Goal: Task Accomplishment & Management: Use online tool/utility

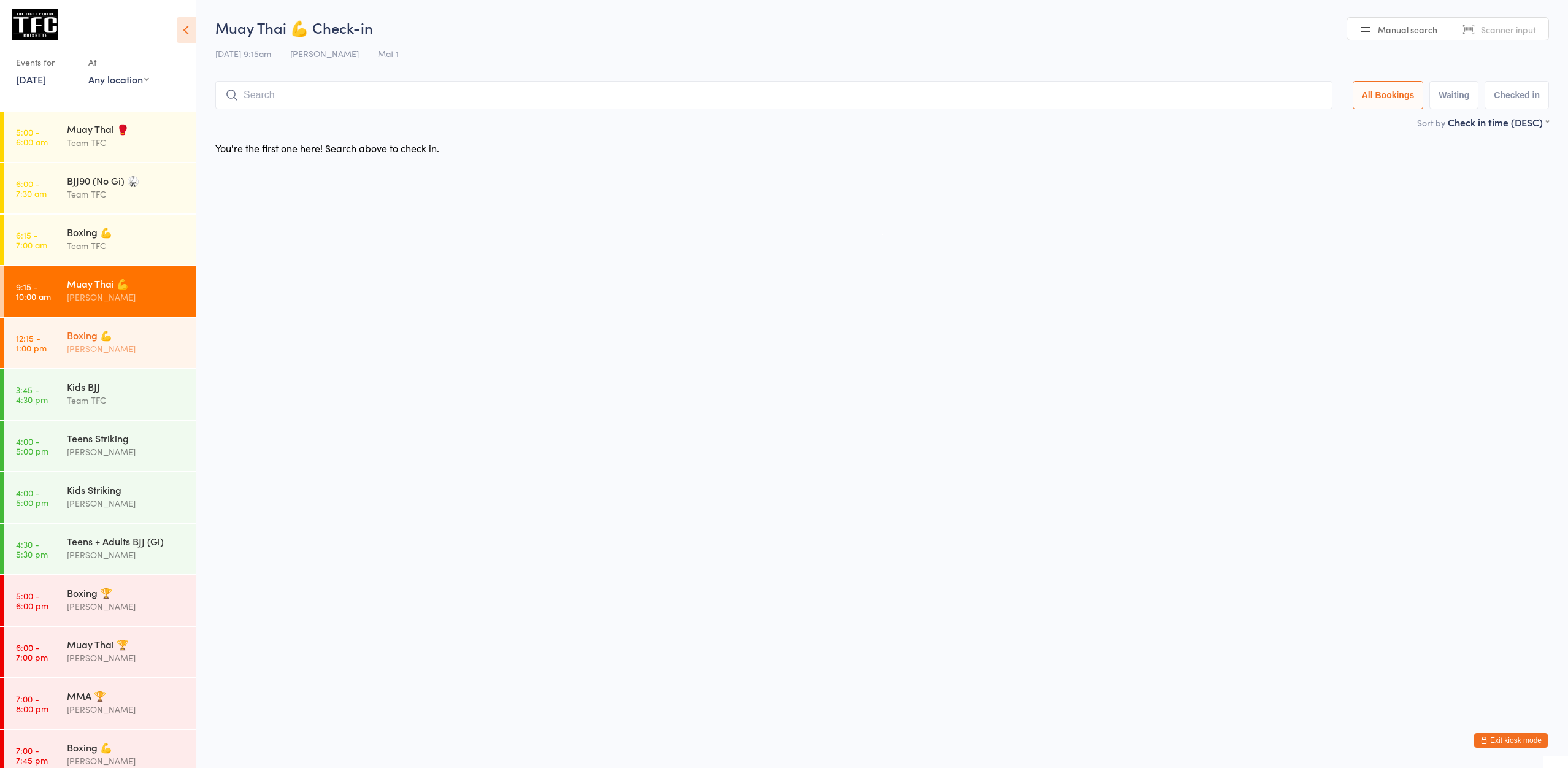
click at [102, 330] on div "Boxing 💪" at bounding box center [126, 335] width 118 height 13
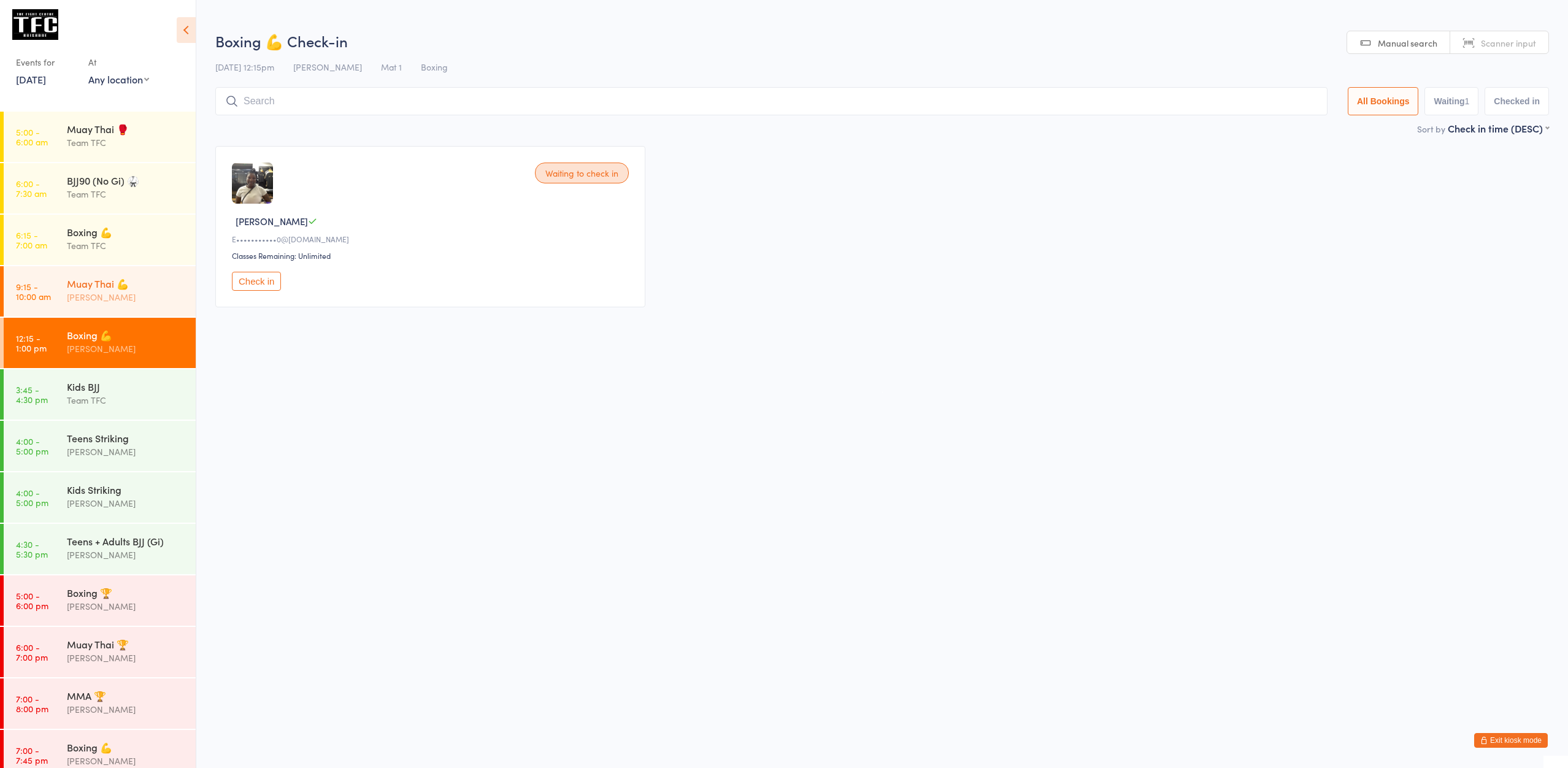
click at [110, 304] on div "[PERSON_NAME]" at bounding box center [126, 296] width 118 height 14
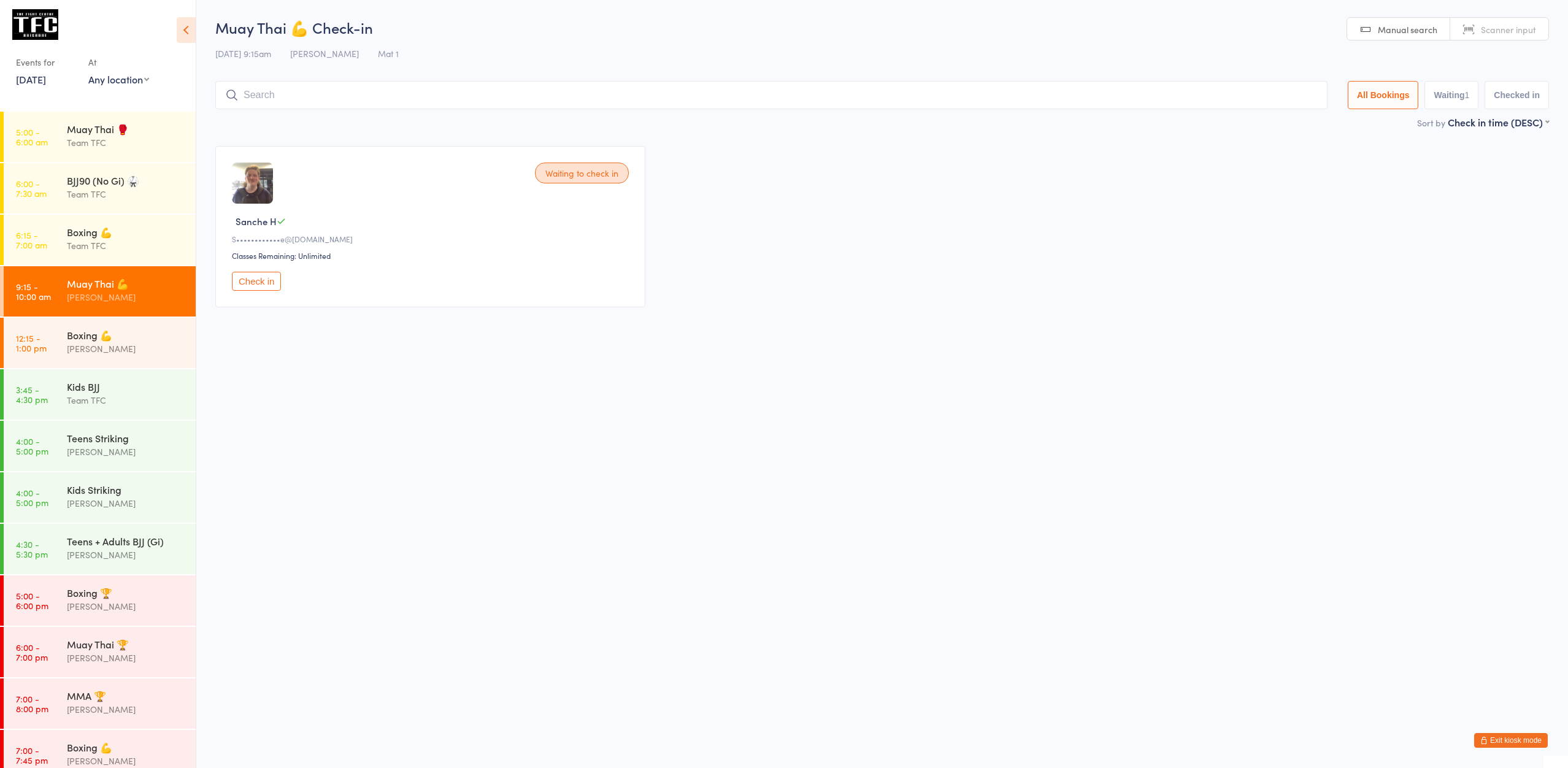
click at [1499, 740] on button "Exit kiosk mode" at bounding box center [1511, 740] width 74 height 15
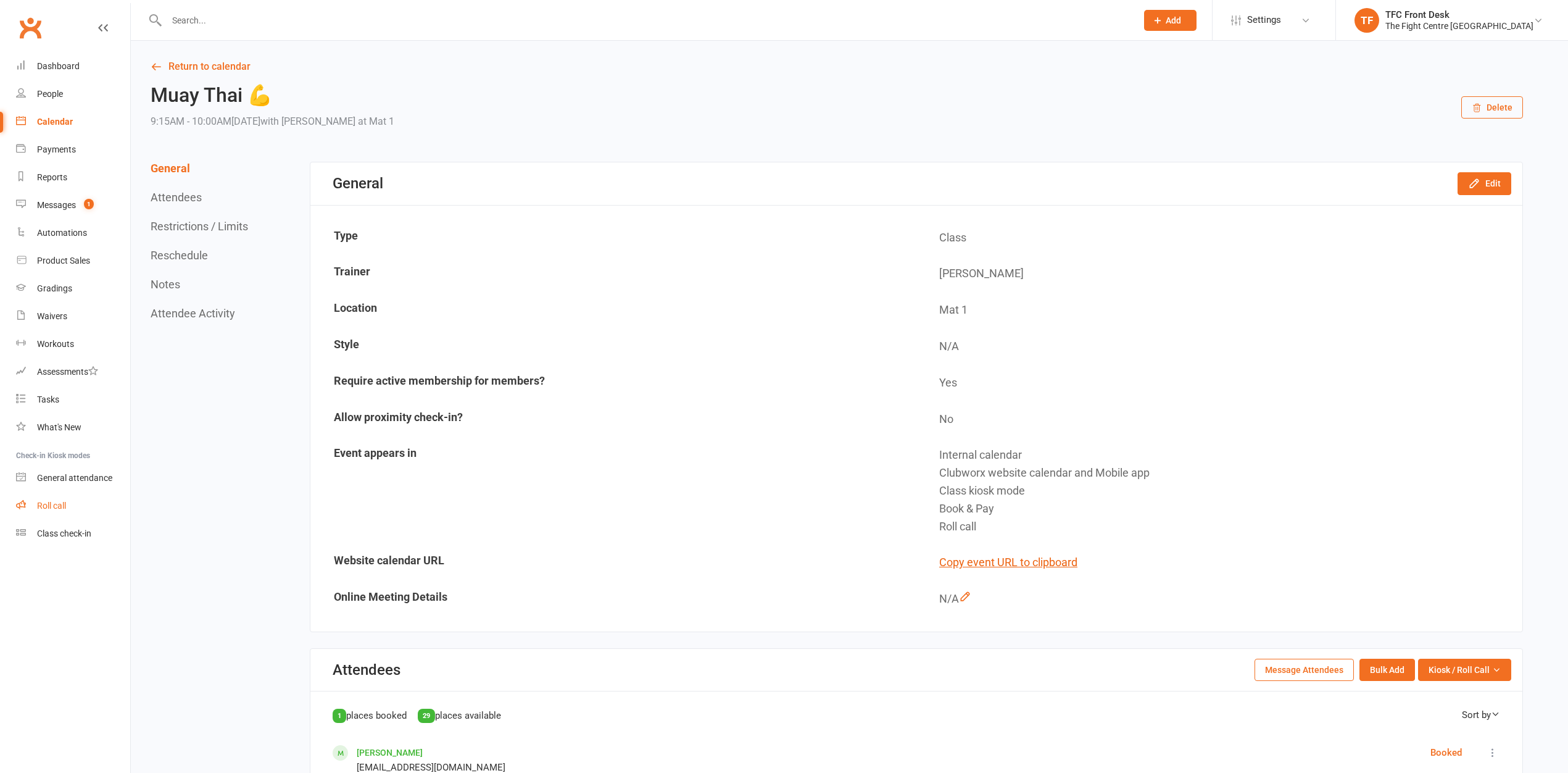
click at [60, 506] on div "Roll call" at bounding box center [51, 505] width 29 height 10
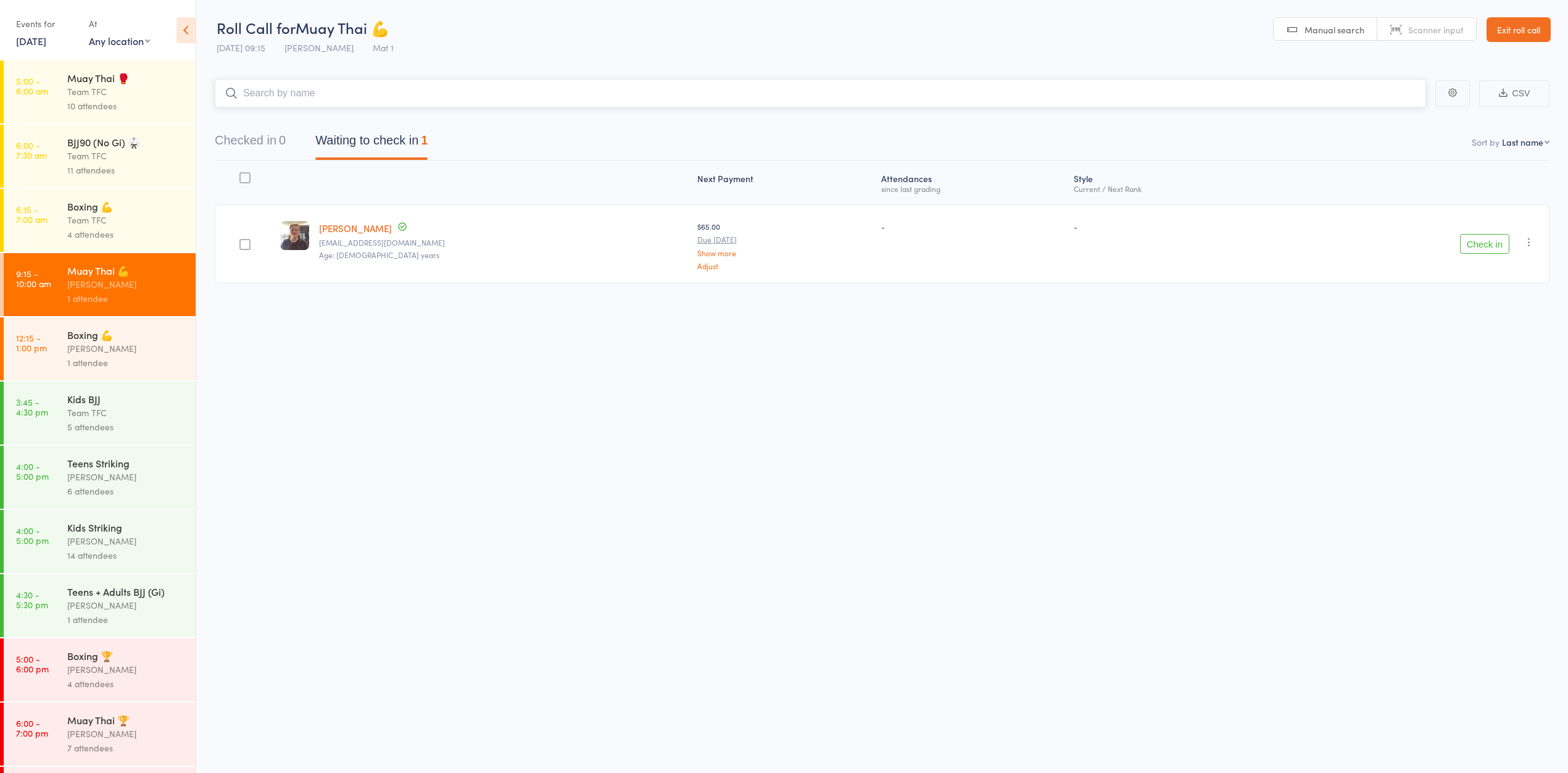
scroll to position [1, 0]
click at [377, 503] on div "Roll Call for Muay Thai 💪 14 Oct 09:15 Dan Hearn Mat 1 Manual search Scanner in…" at bounding box center [784, 386] width 1568 height 773
click at [1527, 36] on link "Exit roll call" at bounding box center [1518, 29] width 64 height 24
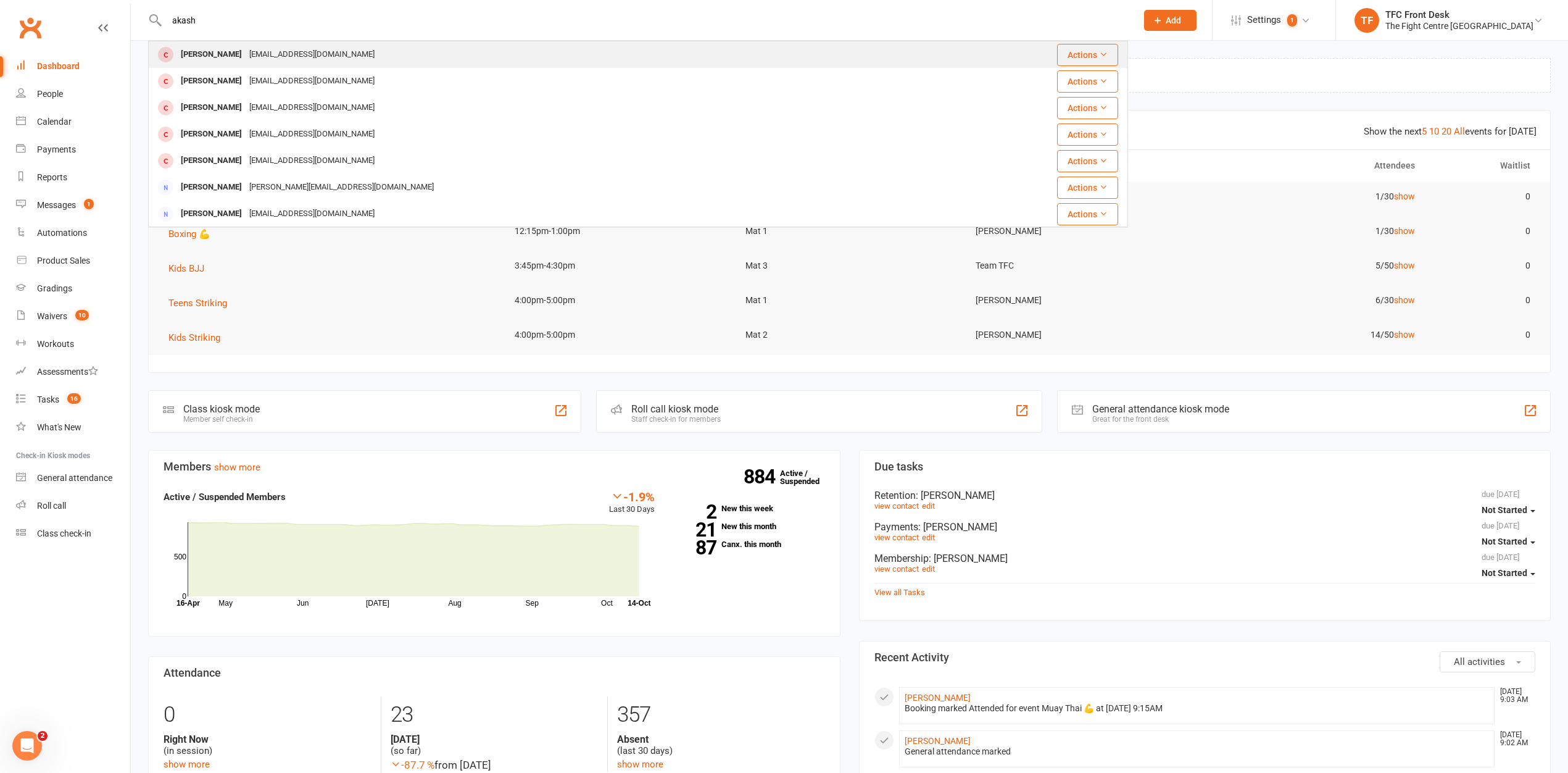
type input "akash"
click at [272, 58] on div "[EMAIL_ADDRESS][DOMAIN_NAME]" at bounding box center [312, 55] width 133 height 18
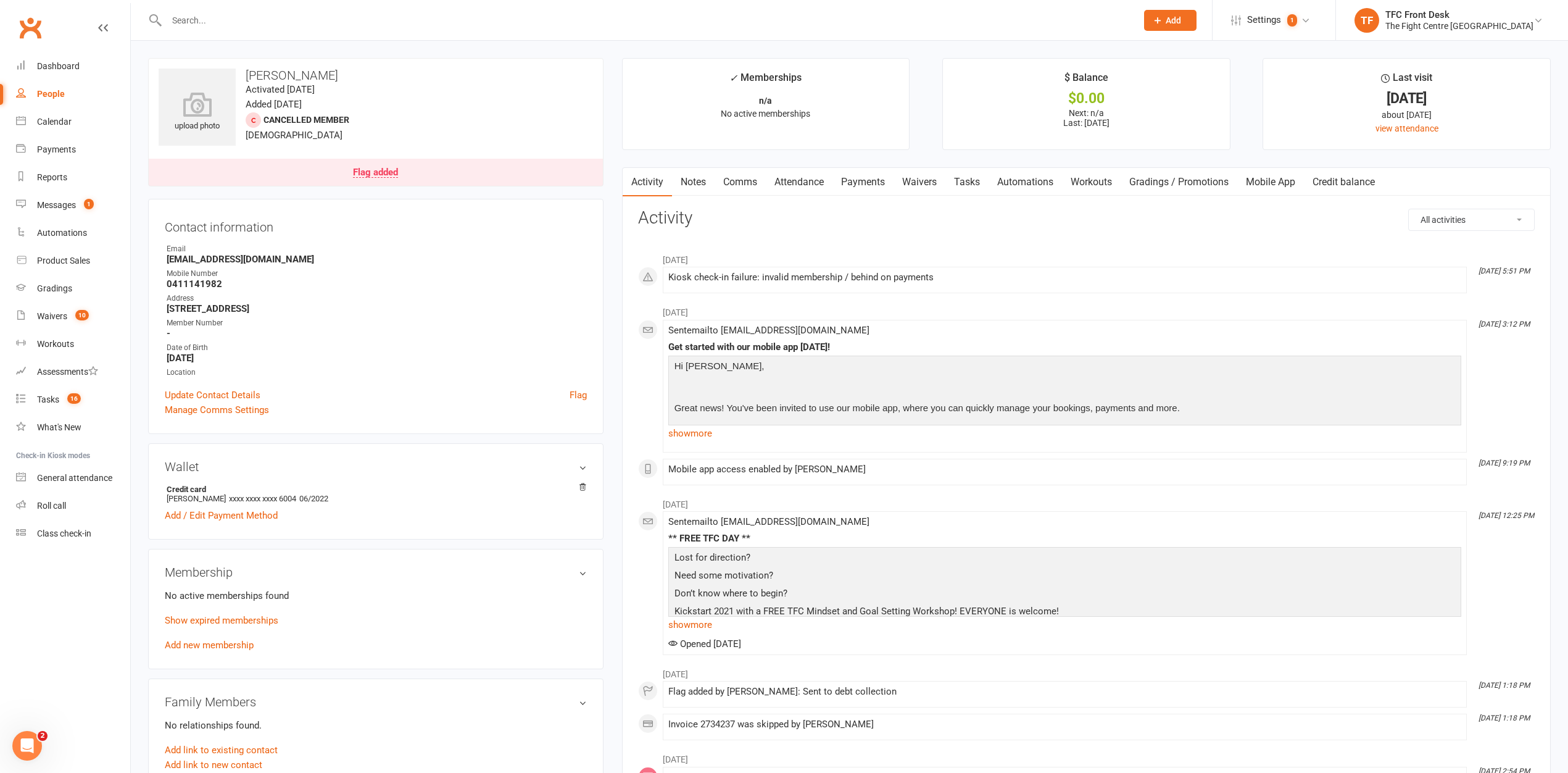
click at [235, 16] on input "text" at bounding box center [646, 20] width 965 height 17
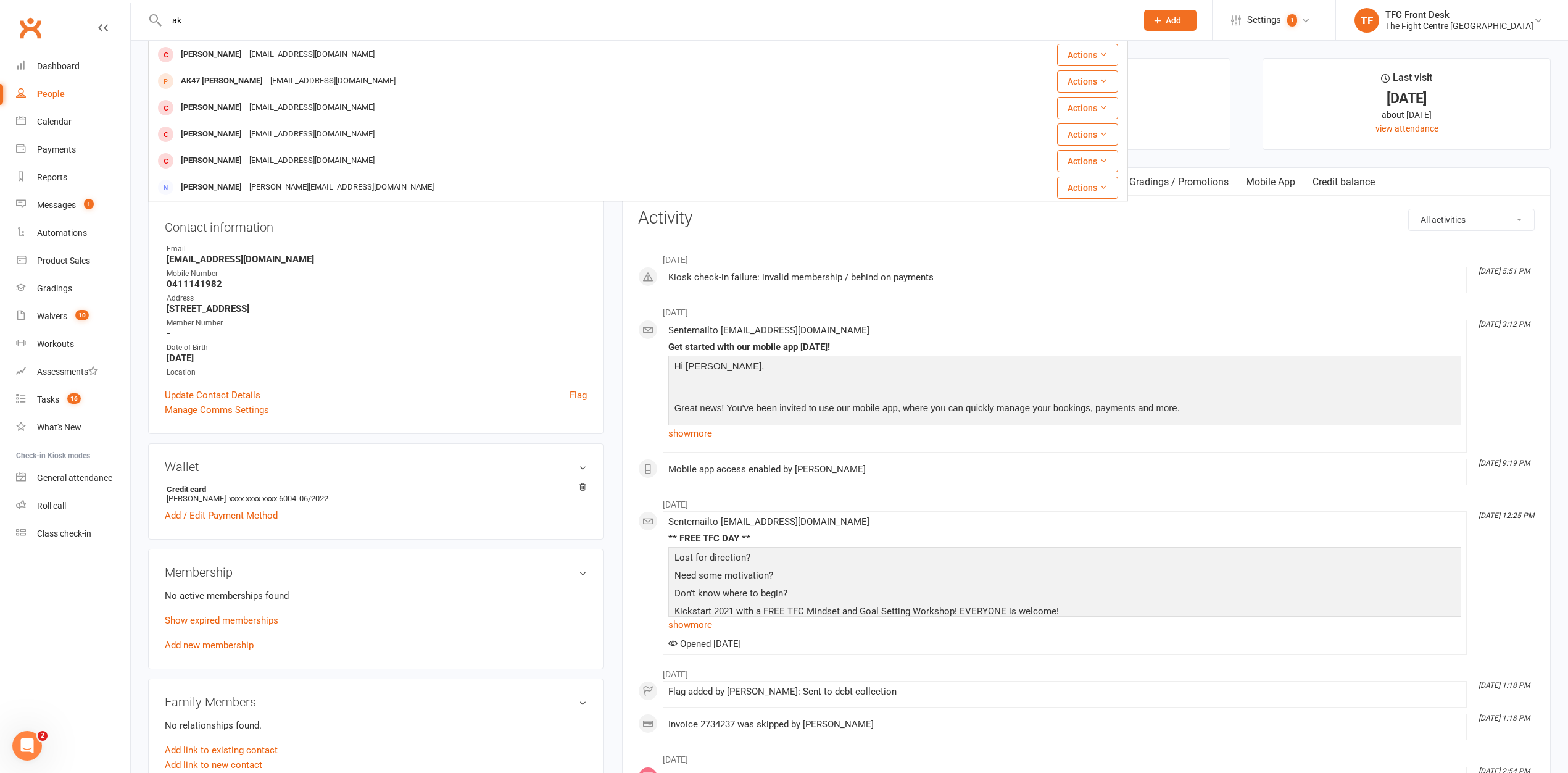
type input "a"
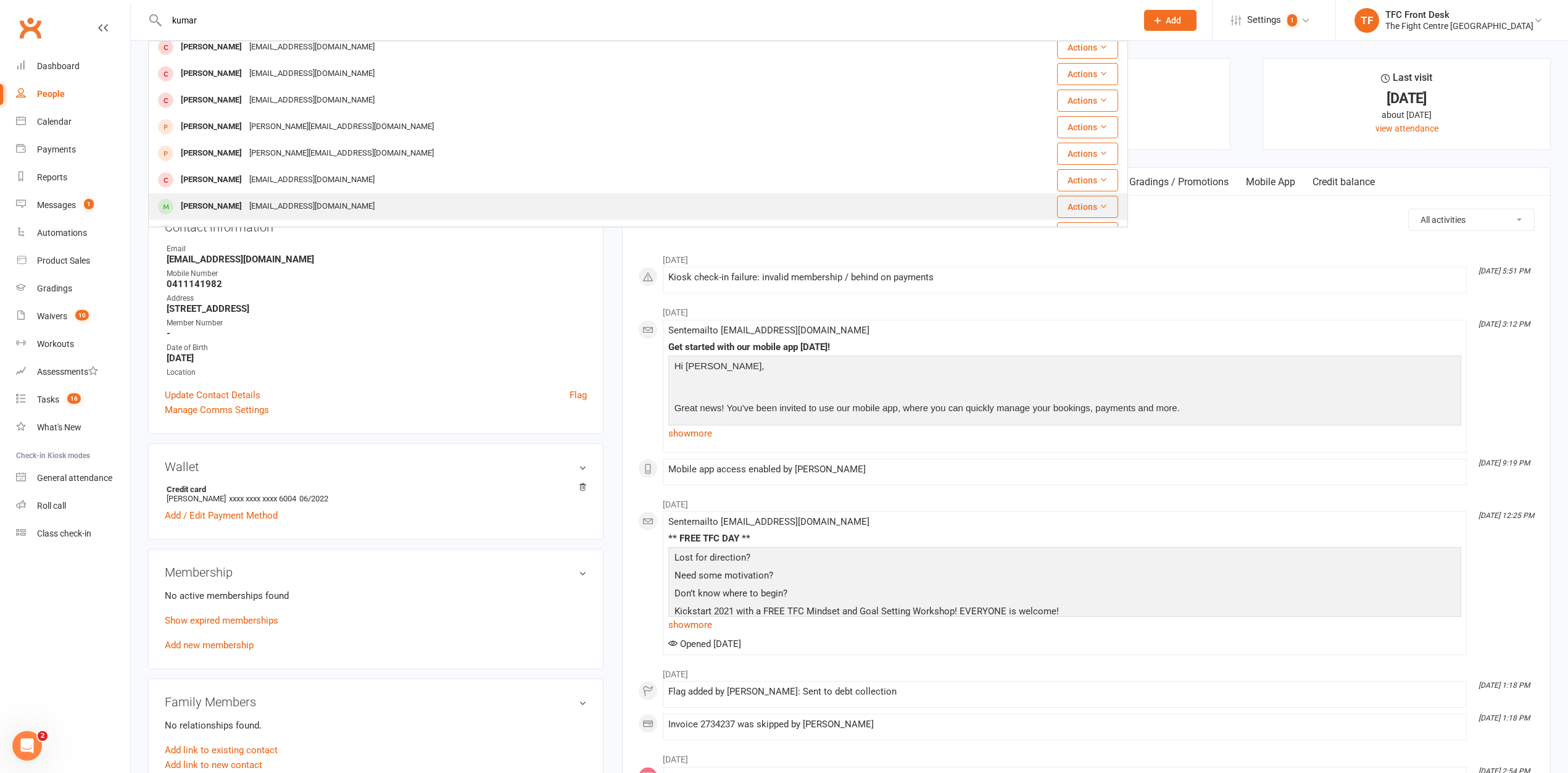
scroll to position [178, 0]
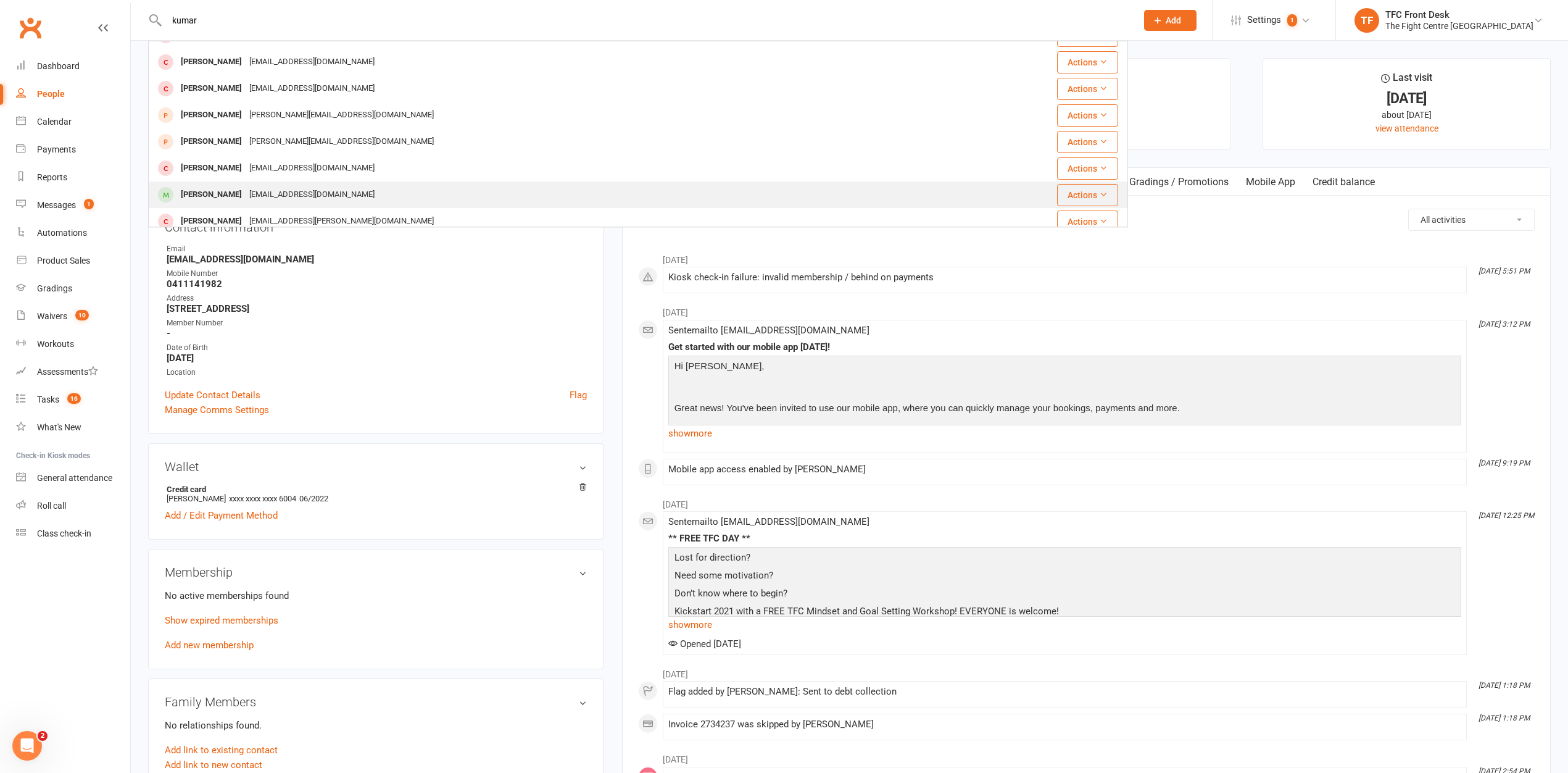
type input "kumar"
click at [259, 197] on div "[EMAIL_ADDRESS][DOMAIN_NAME]" at bounding box center [312, 195] width 133 height 18
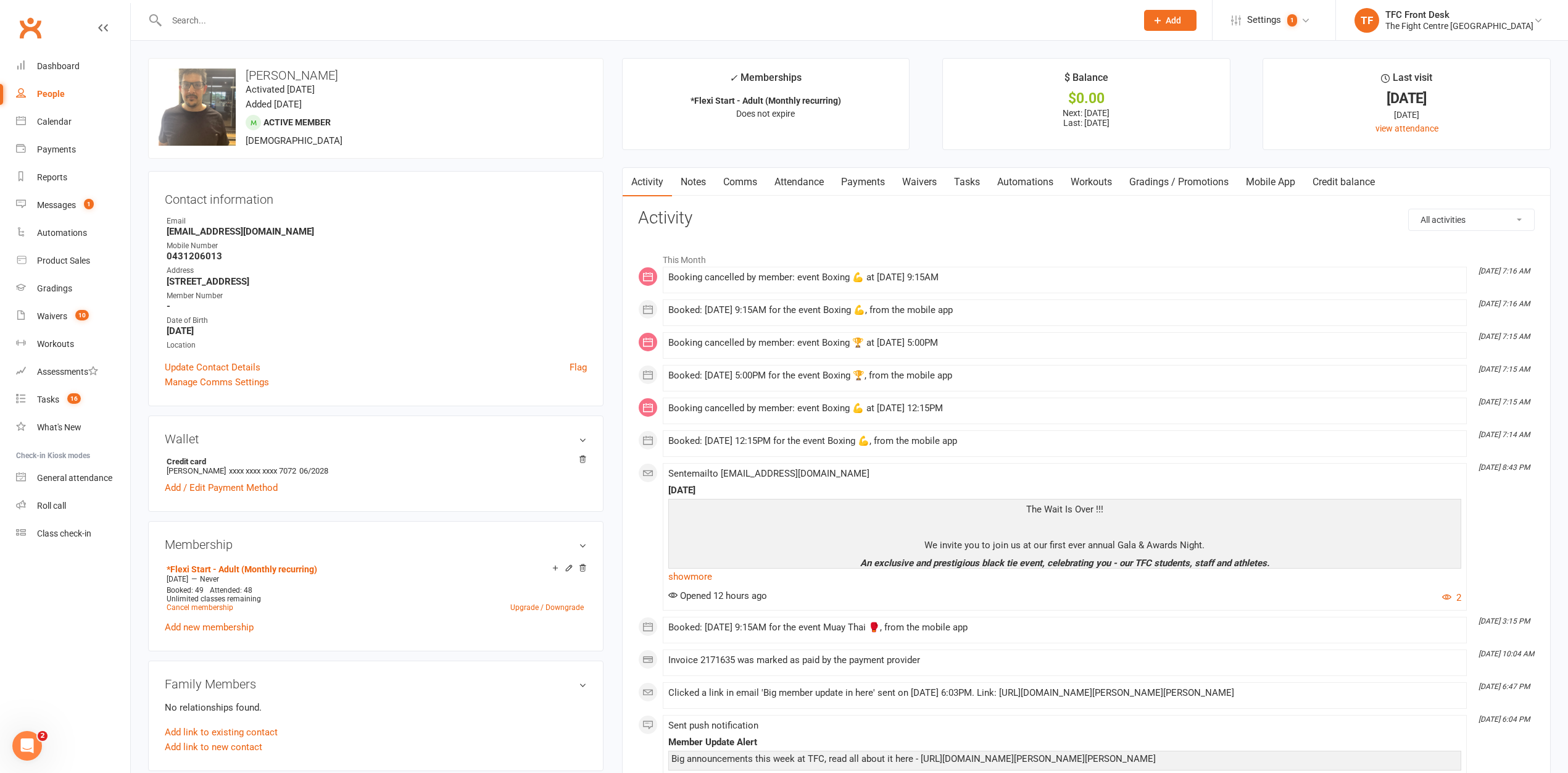
click at [958, 213] on h3 "Activity" at bounding box center [1086, 218] width 897 height 19
click at [1137, 227] on h3 "Activity" at bounding box center [1086, 218] width 897 height 19
click at [58, 126] on div "Calendar" at bounding box center [54, 121] width 35 height 10
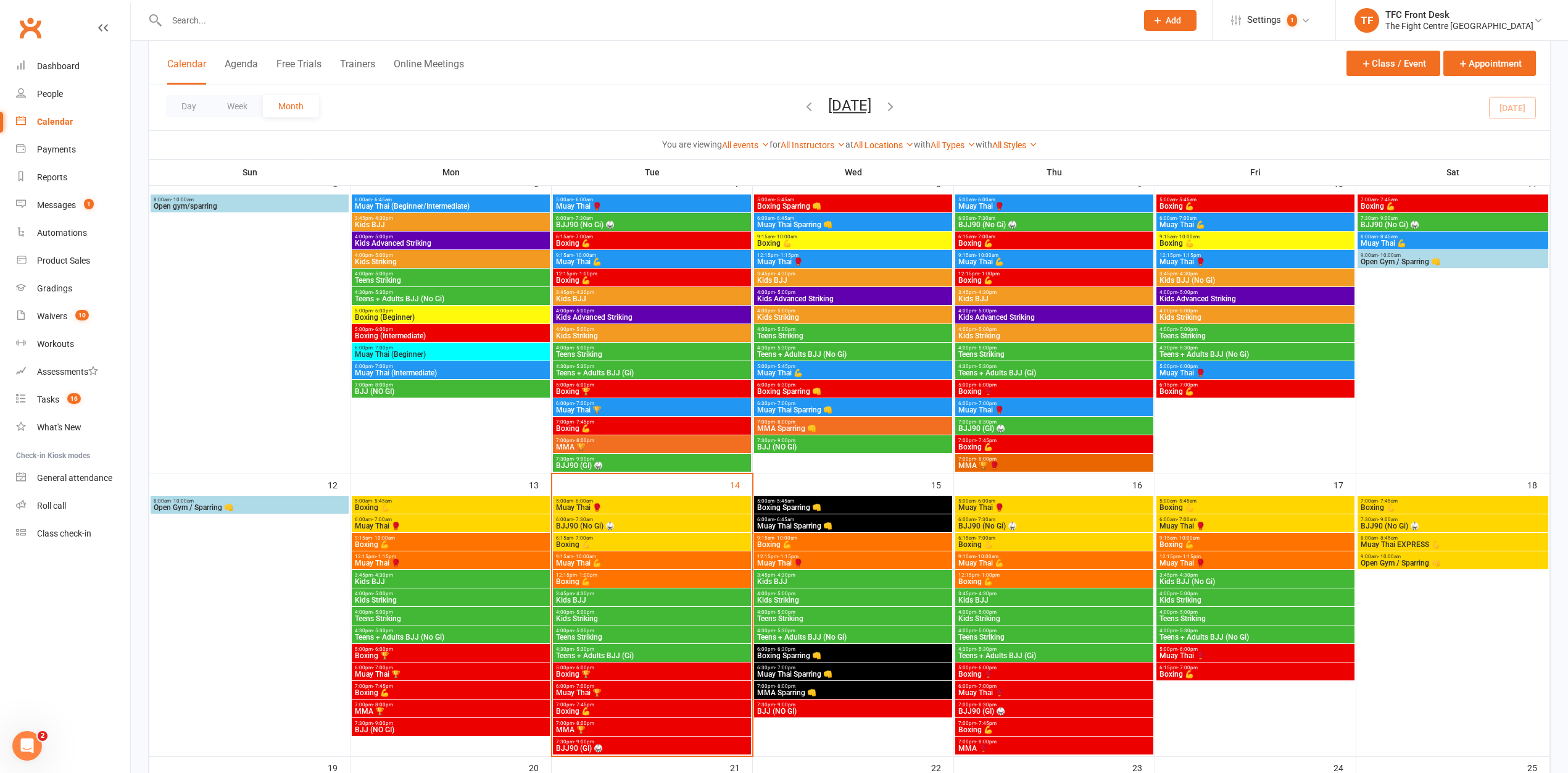
scroll to position [621, 0]
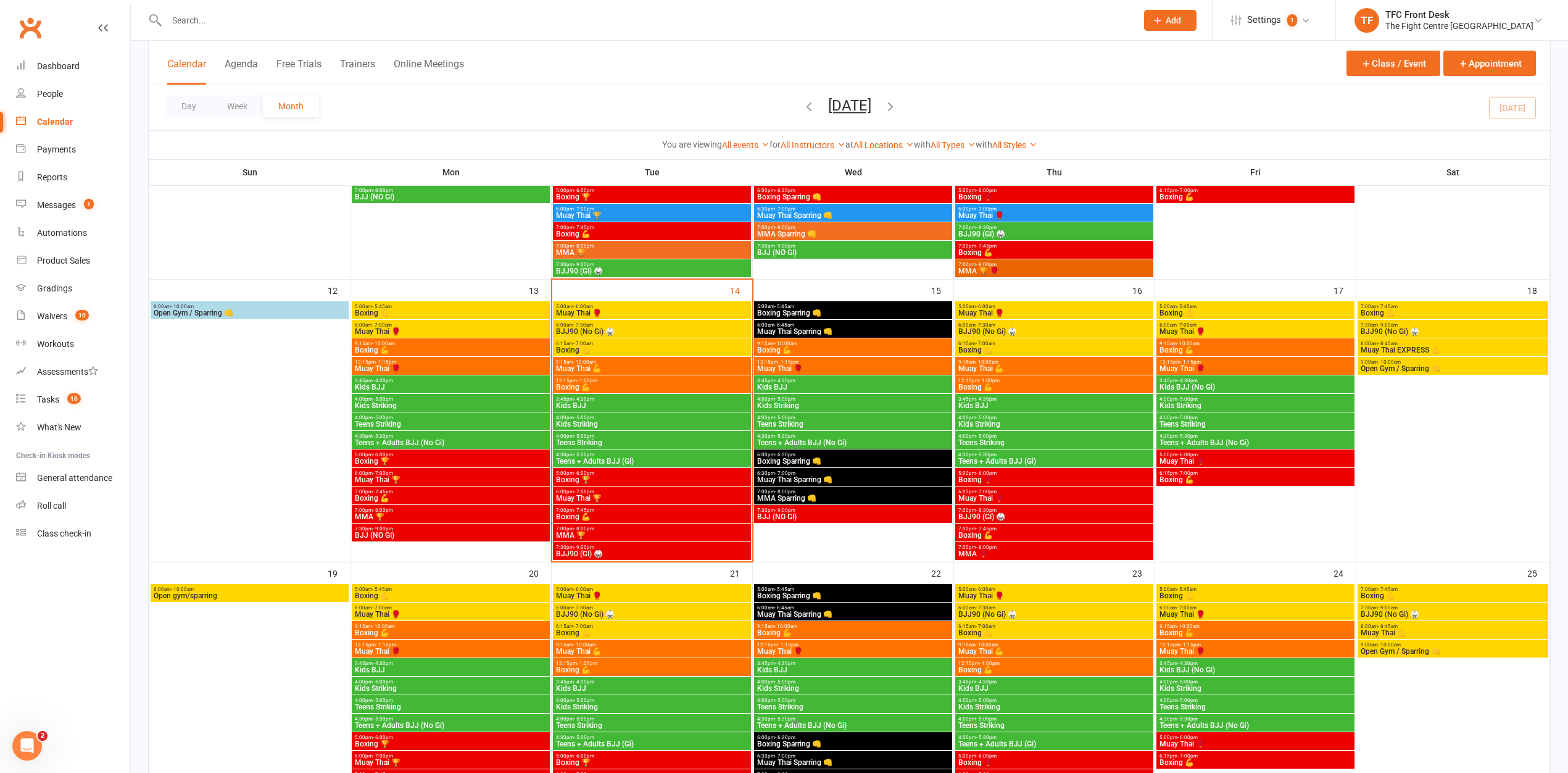
click at [588, 362] on span "- 10:00am" at bounding box center [584, 362] width 23 height 6
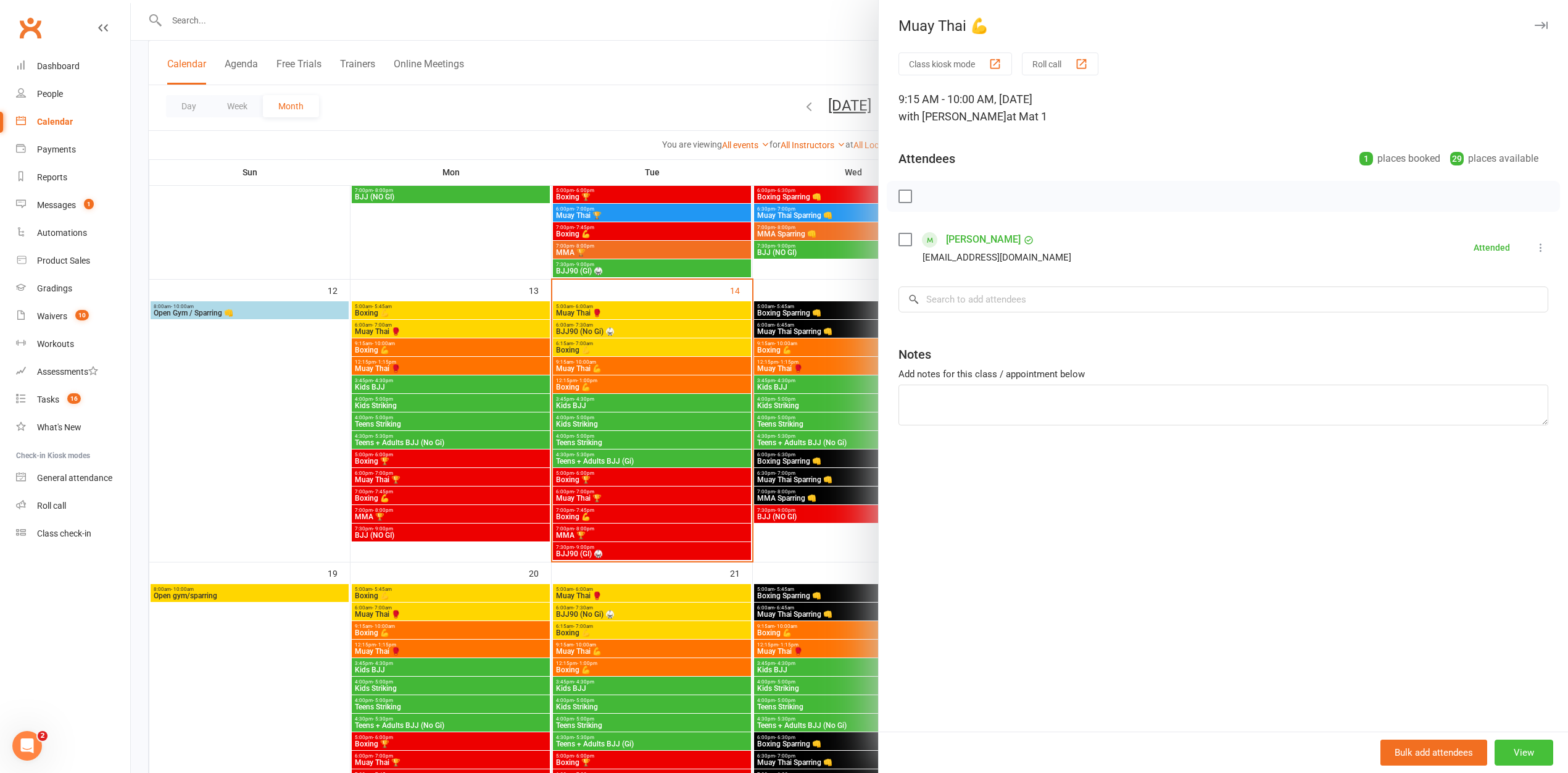
click at [1507, 743] on button "View" at bounding box center [1524, 752] width 58 height 26
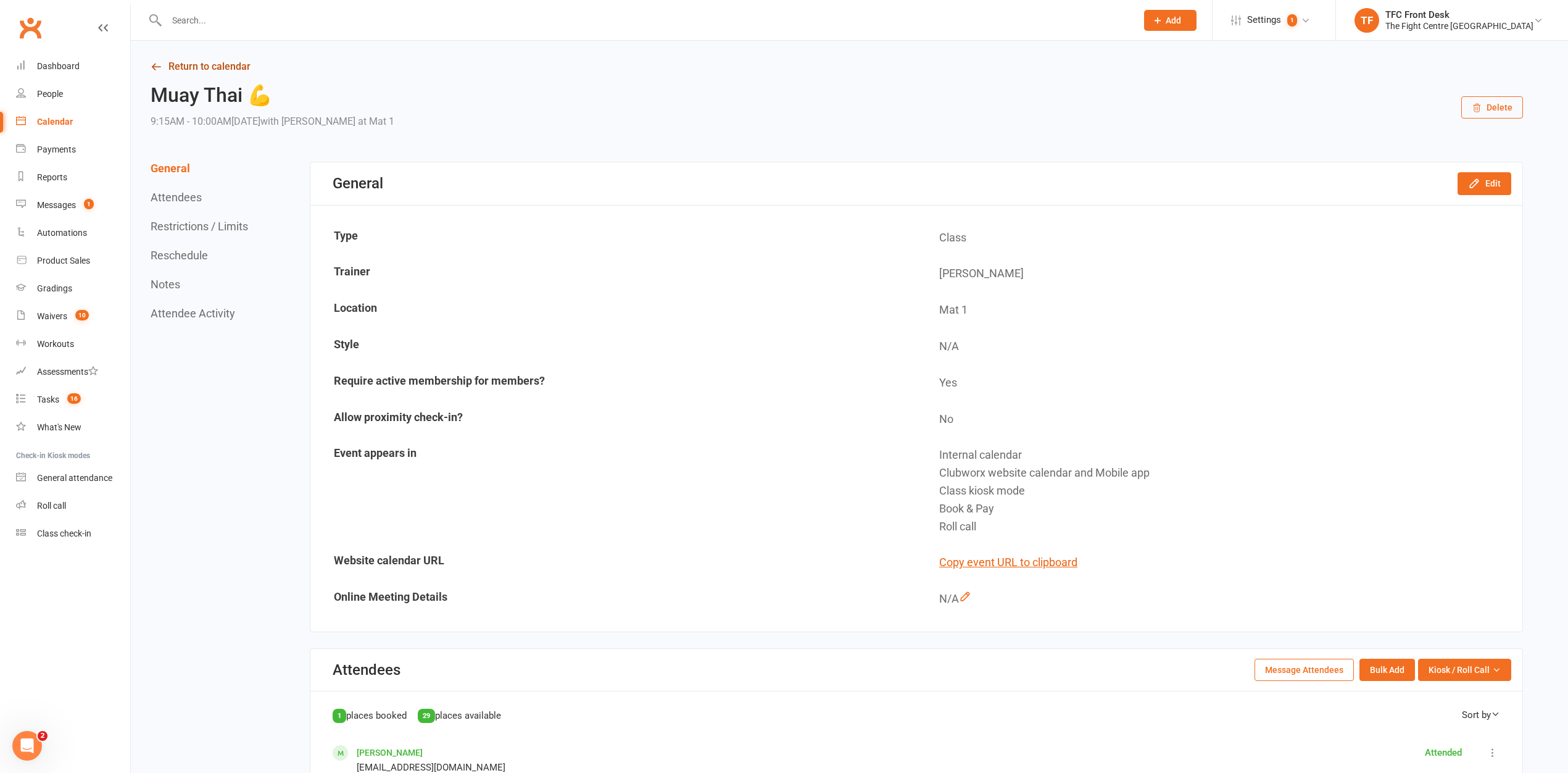
click at [181, 68] on link "Return to calendar" at bounding box center [837, 66] width 1373 height 17
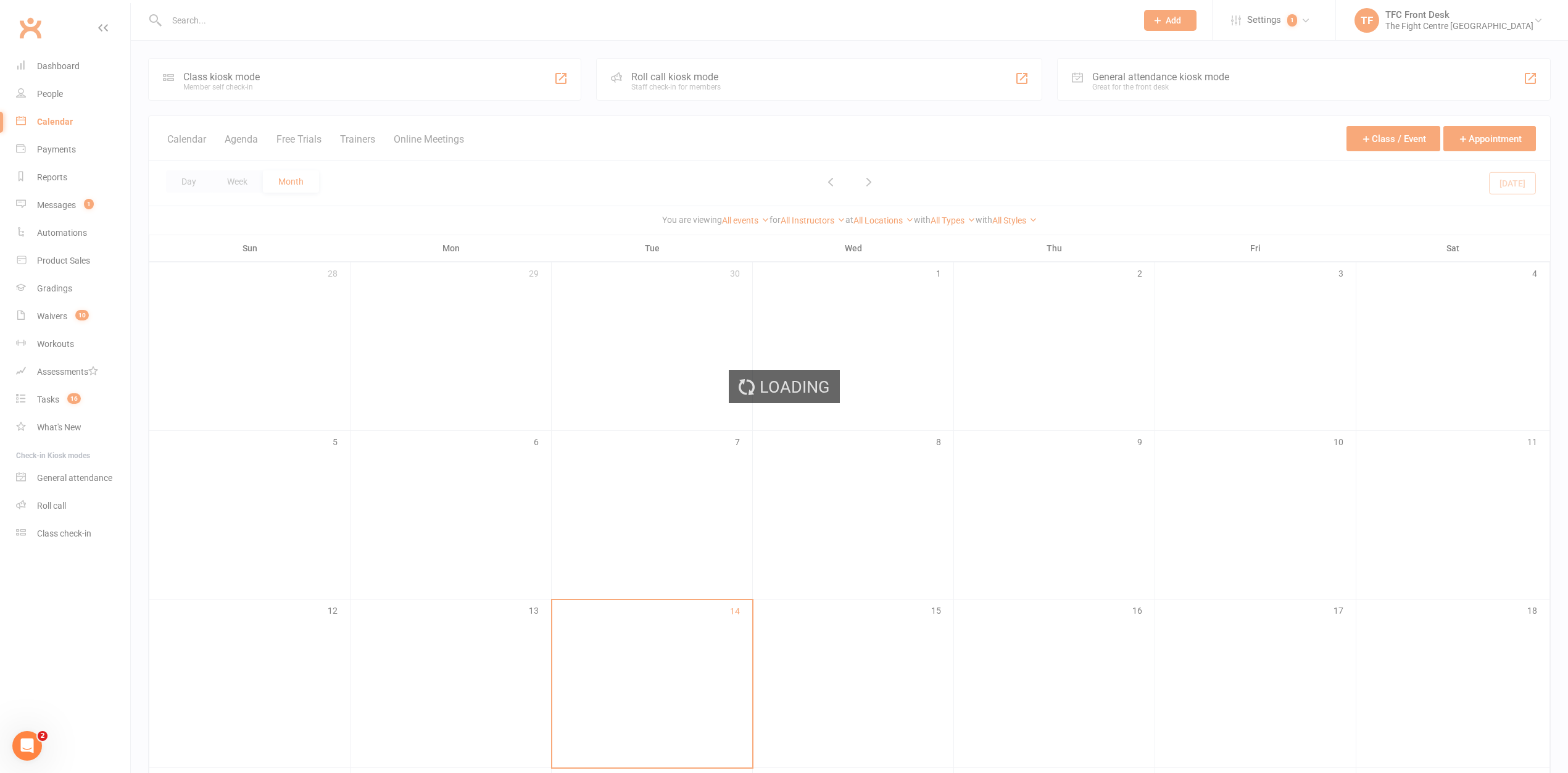
drag, startPoint x: 195, startPoint y: 24, endPoint x: 205, endPoint y: 14, distance: 14.1
click at [195, 16] on div "Loading" at bounding box center [784, 386] width 1568 height 773
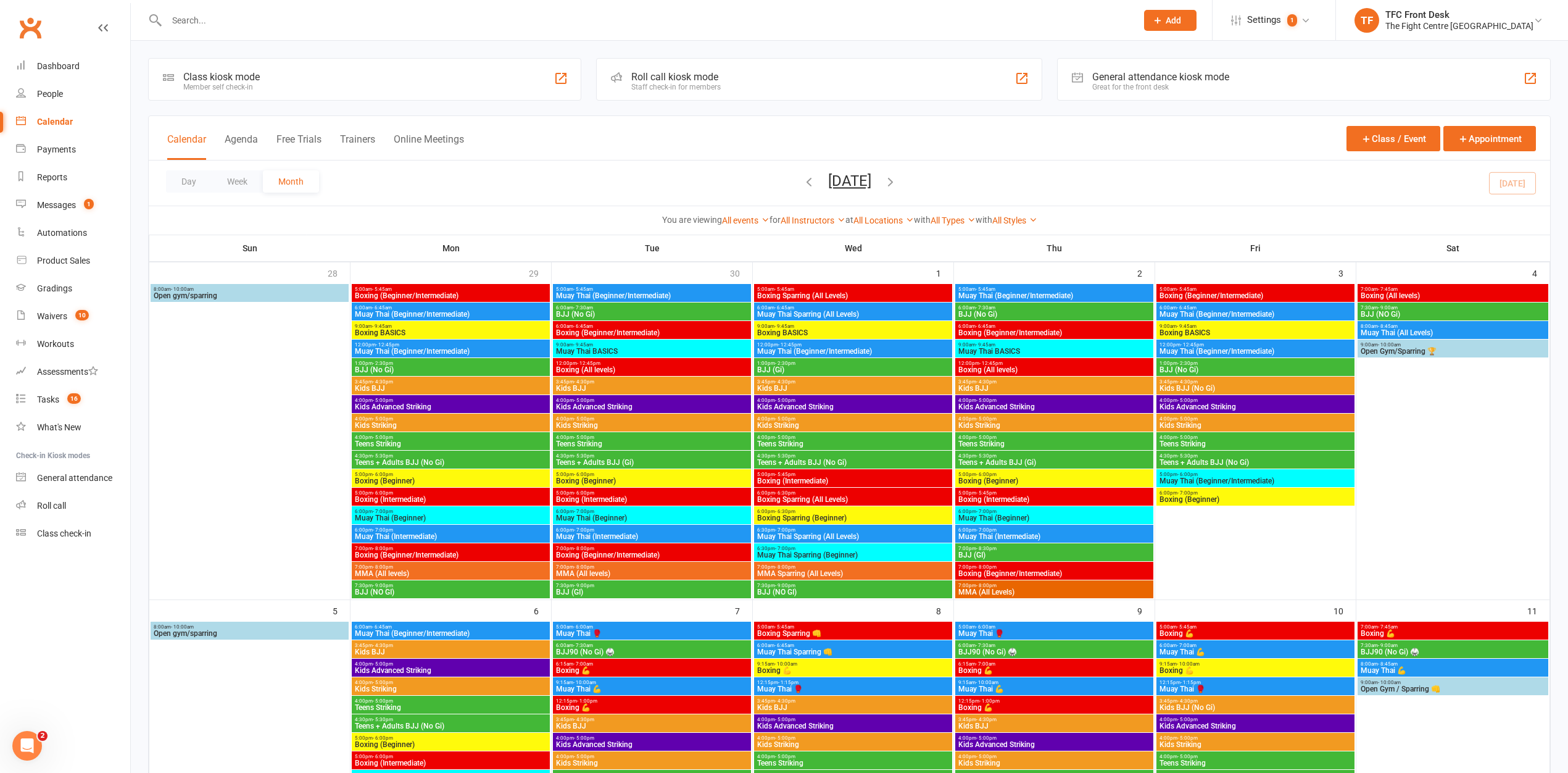
click at [208, 16] on input "text" at bounding box center [646, 20] width 965 height 17
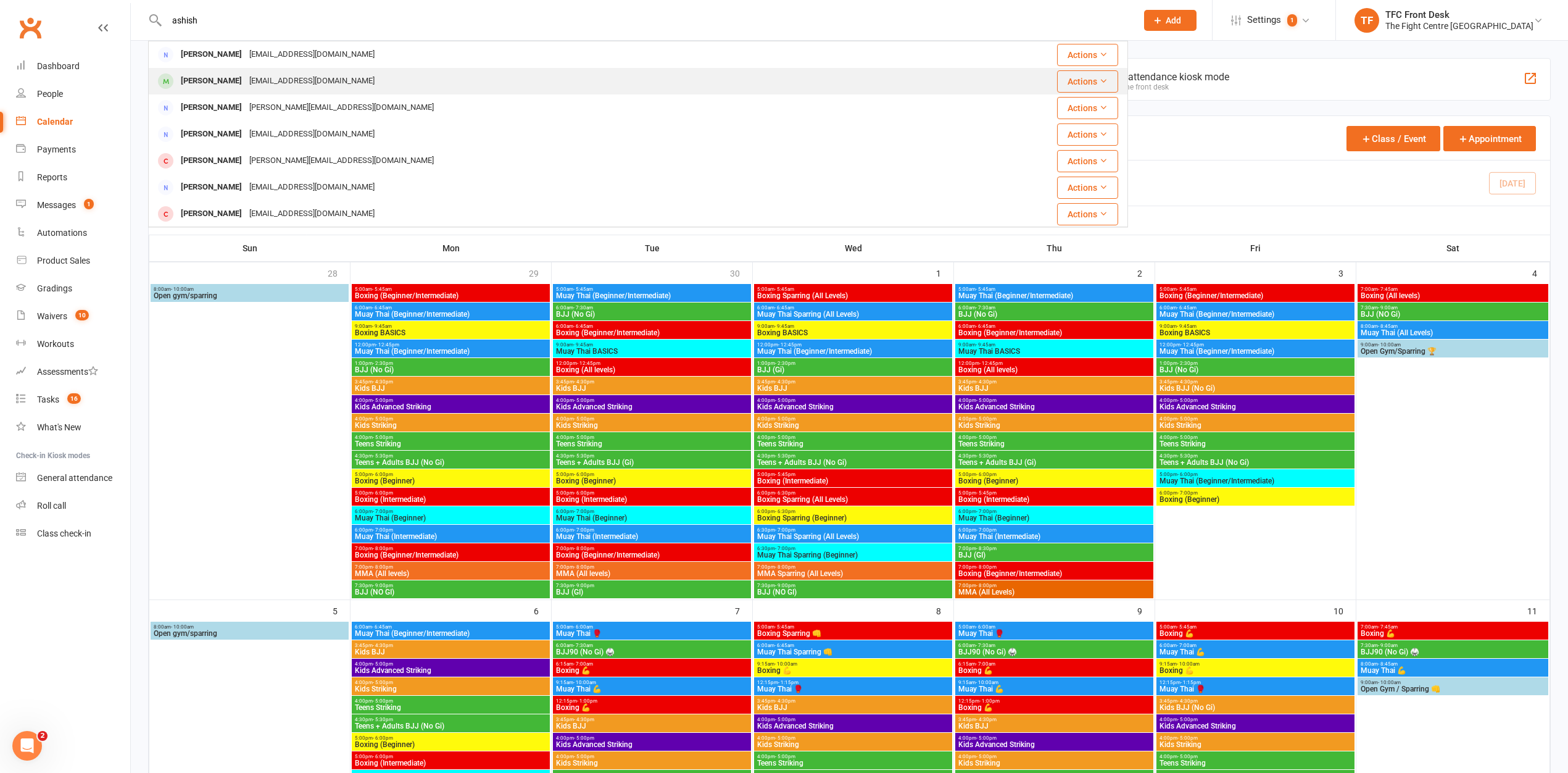
type input "ashish"
click at [215, 80] on div "[PERSON_NAME]" at bounding box center [211, 81] width 69 height 18
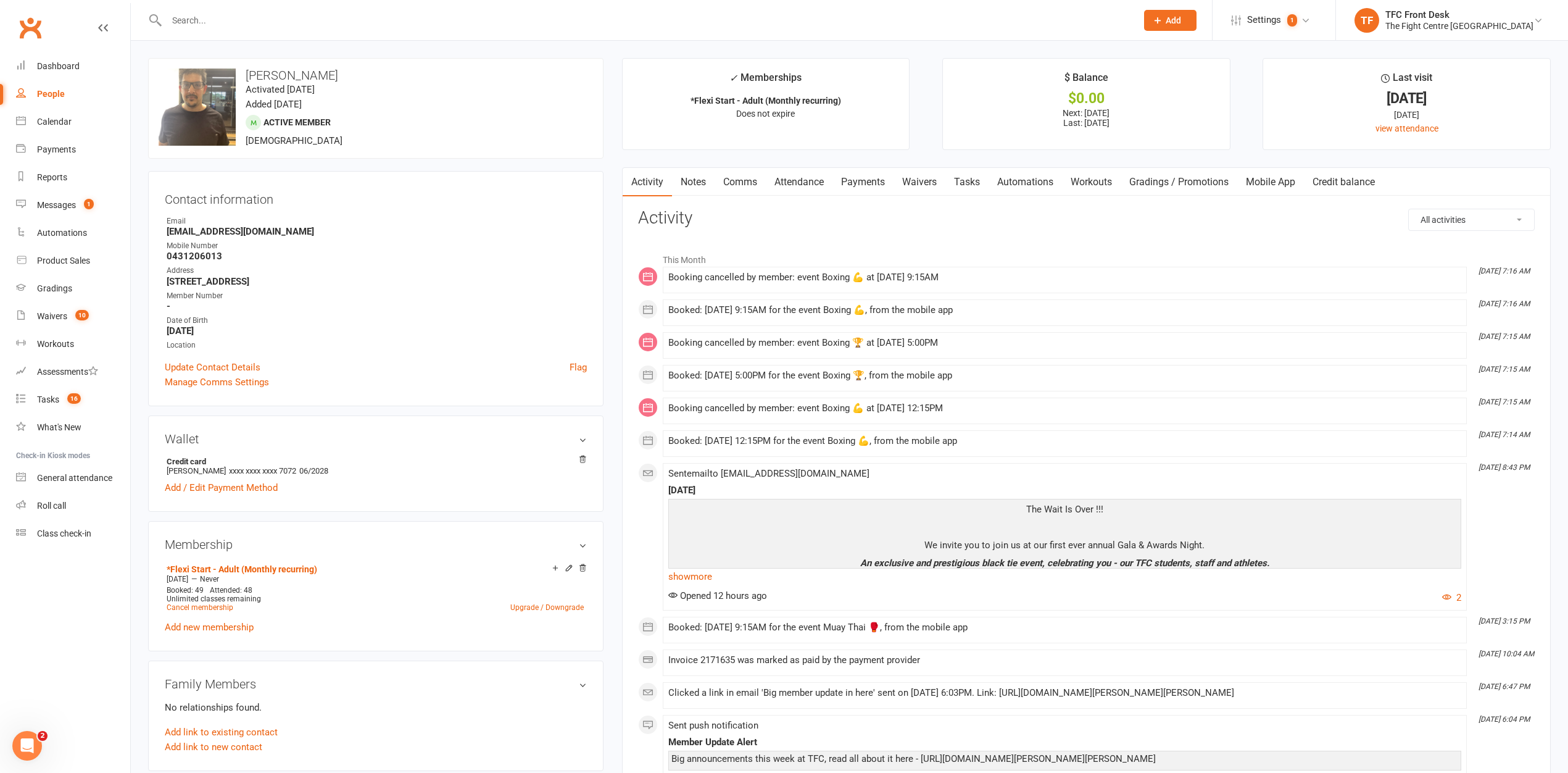
click at [695, 185] on link "Notes" at bounding box center [694, 182] width 43 height 28
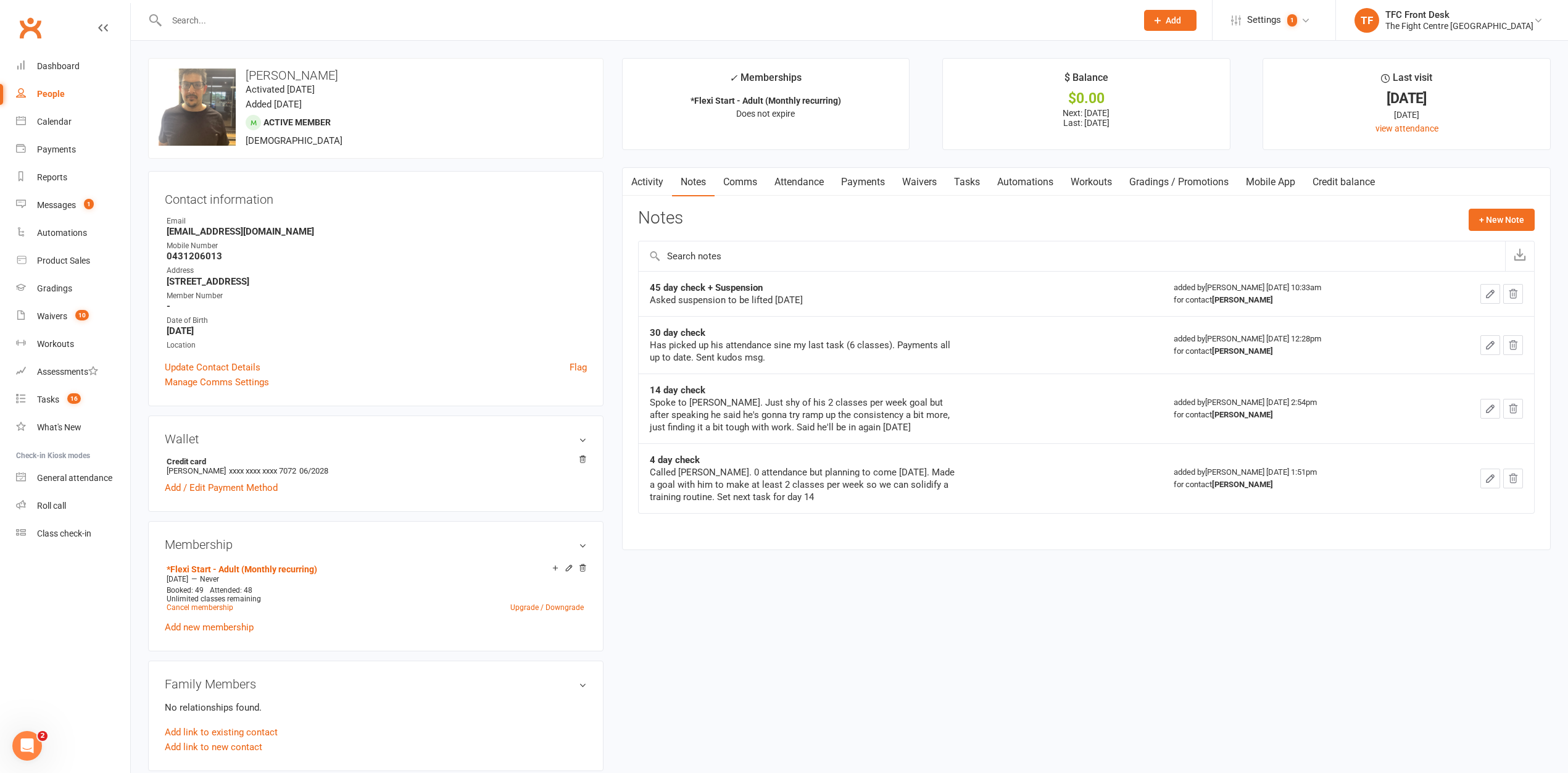
click at [744, 184] on link "Comms" at bounding box center [740, 182] width 51 height 28
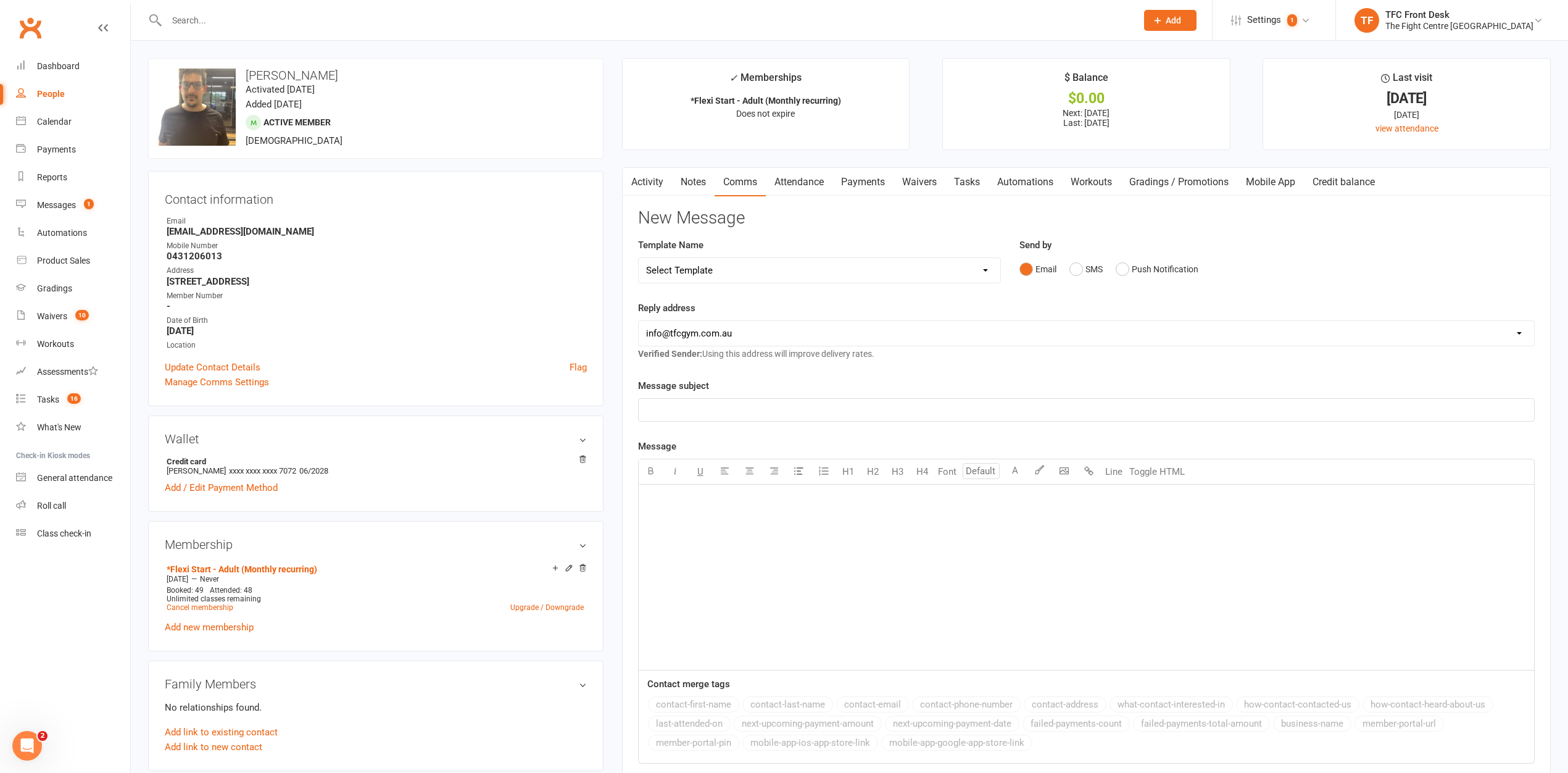
click at [707, 169] on link "Notes" at bounding box center [694, 182] width 43 height 28
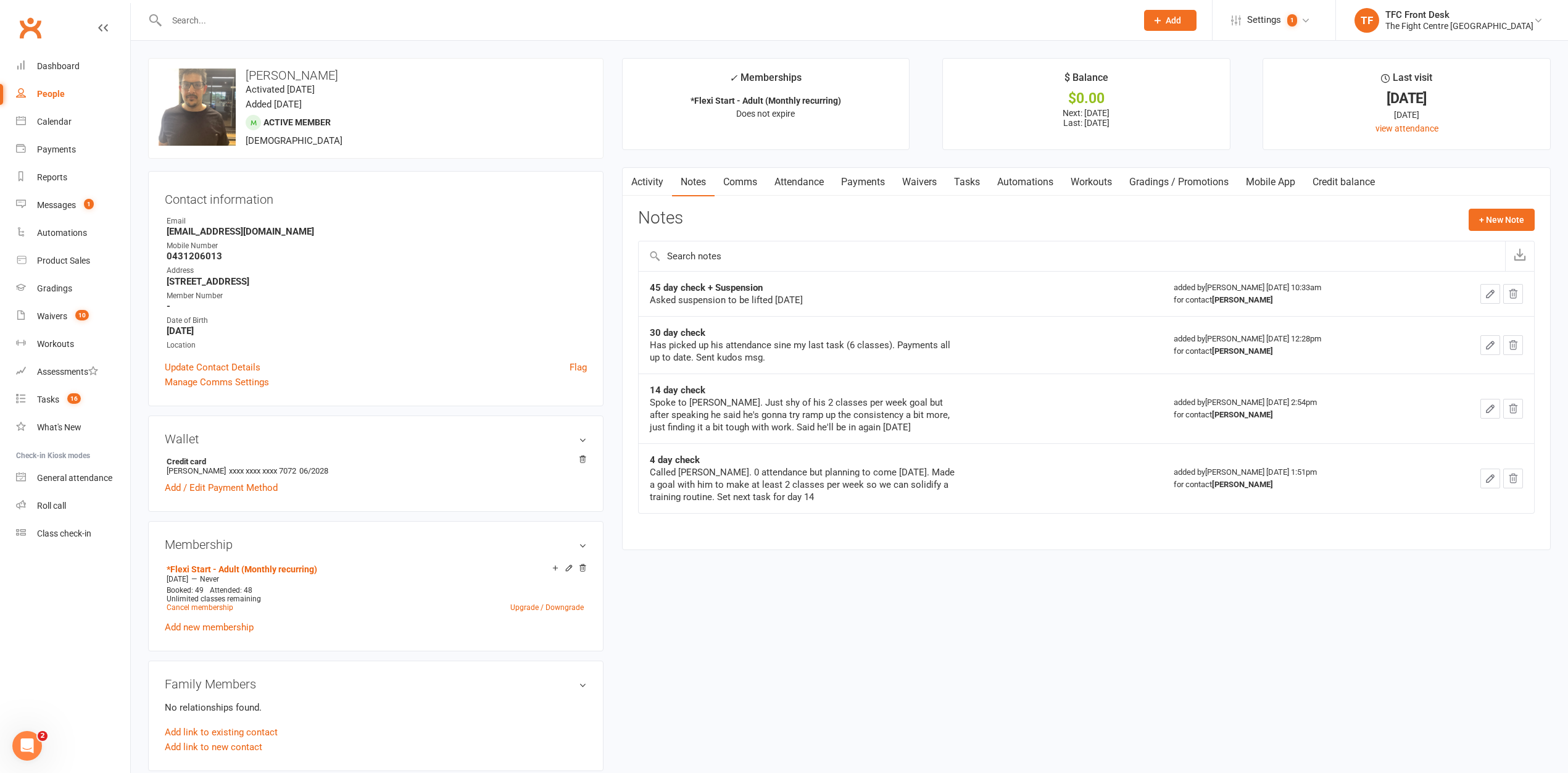
click at [870, 181] on link "Payments" at bounding box center [863, 182] width 61 height 28
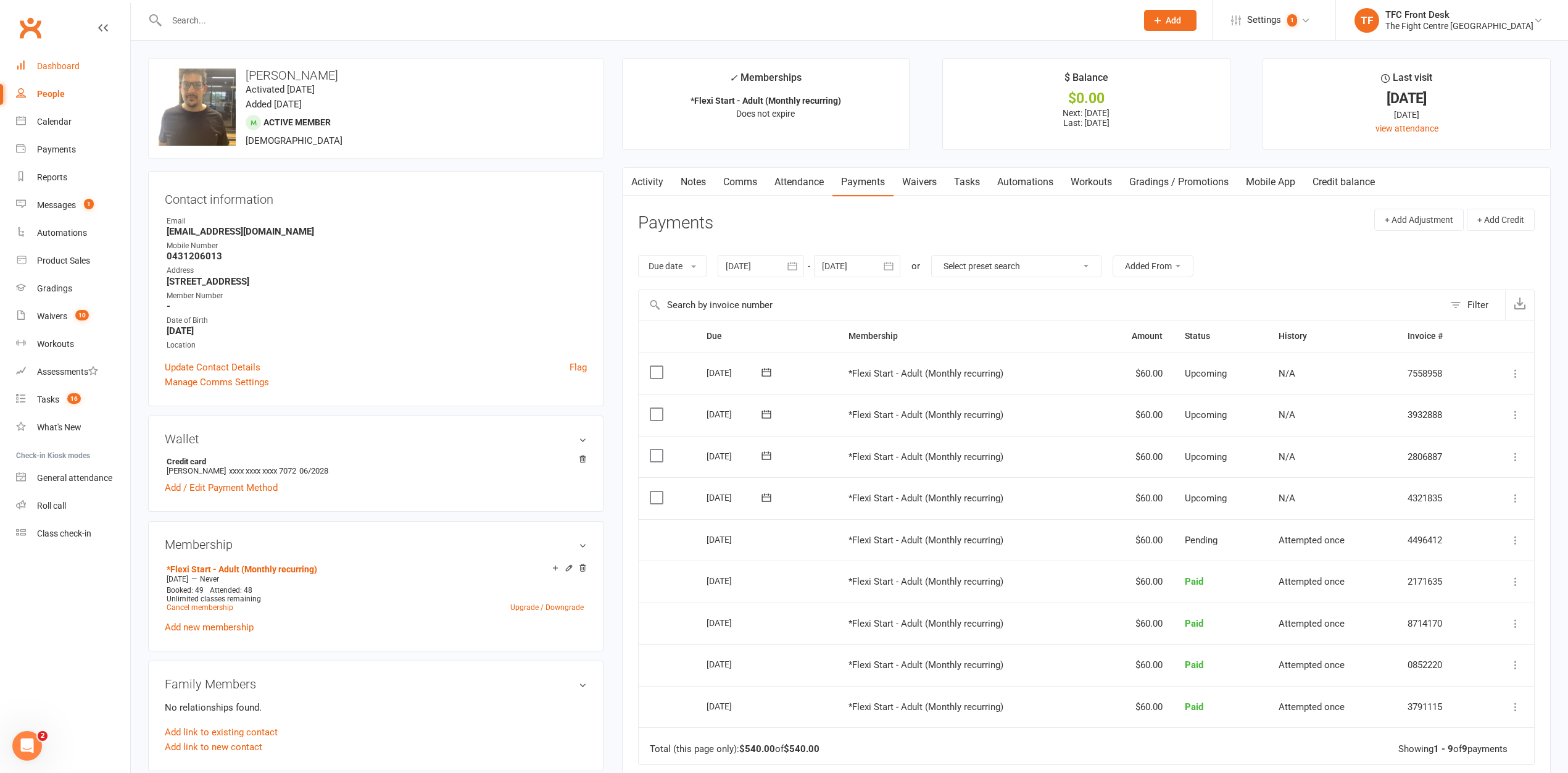
click at [62, 64] on div "Dashboard" at bounding box center [58, 66] width 43 height 10
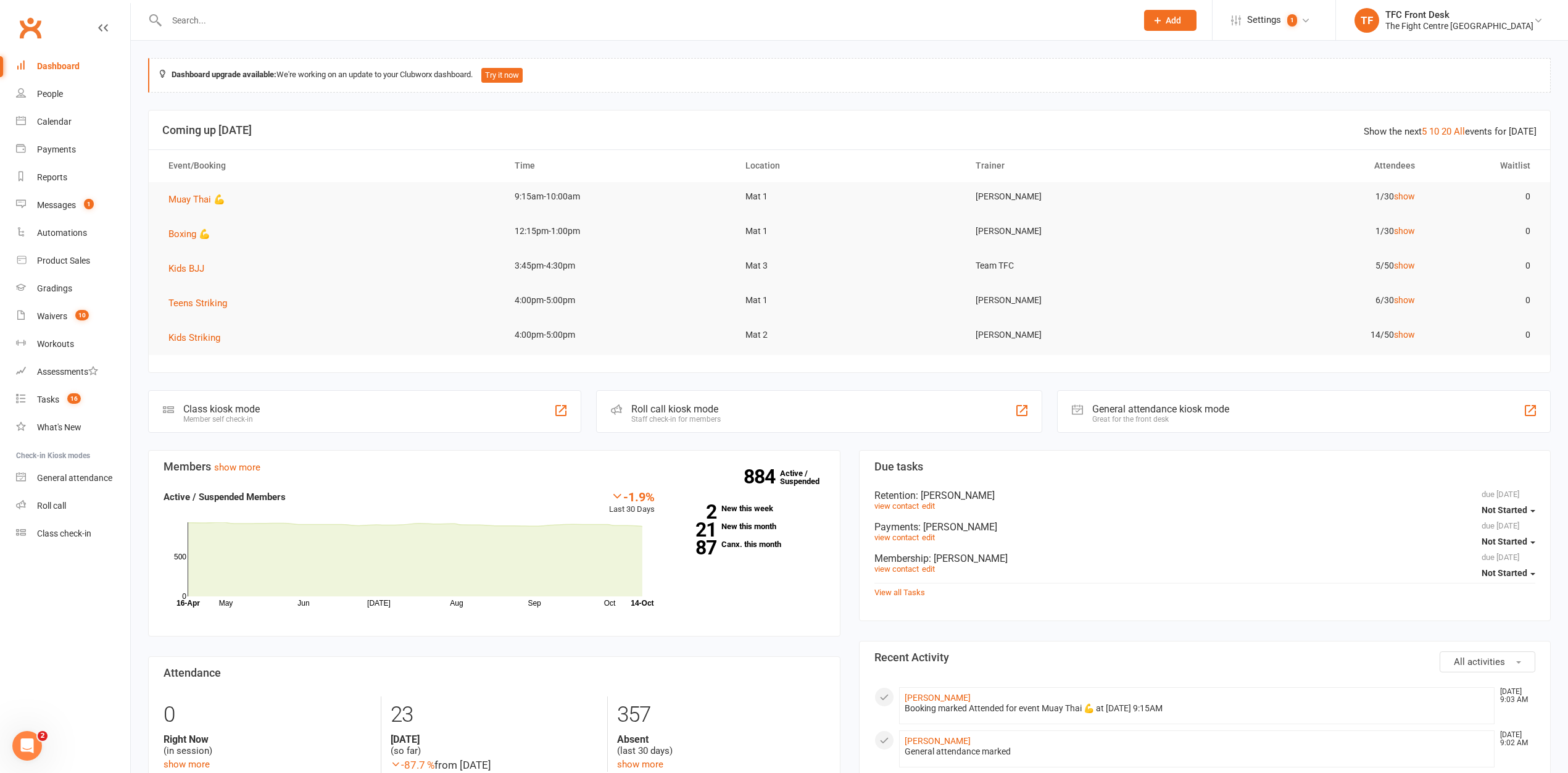
click at [652, 413] on div "Roll call kiosk mode" at bounding box center [676, 409] width 90 height 12
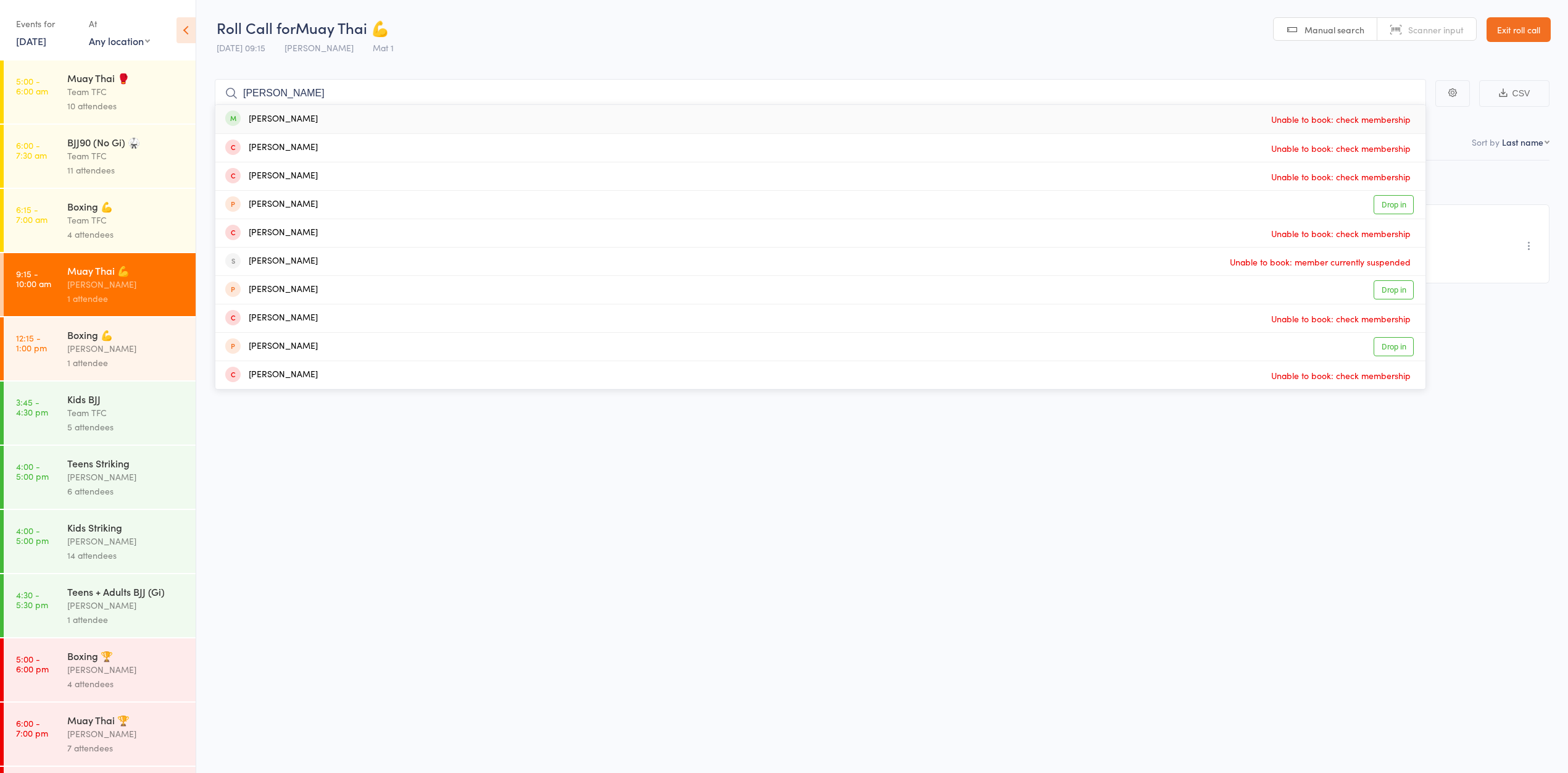
type input "[PERSON_NAME]"
click at [1234, 116] on div "[PERSON_NAME] Unable to book: check membership" at bounding box center [820, 119] width 1210 height 28
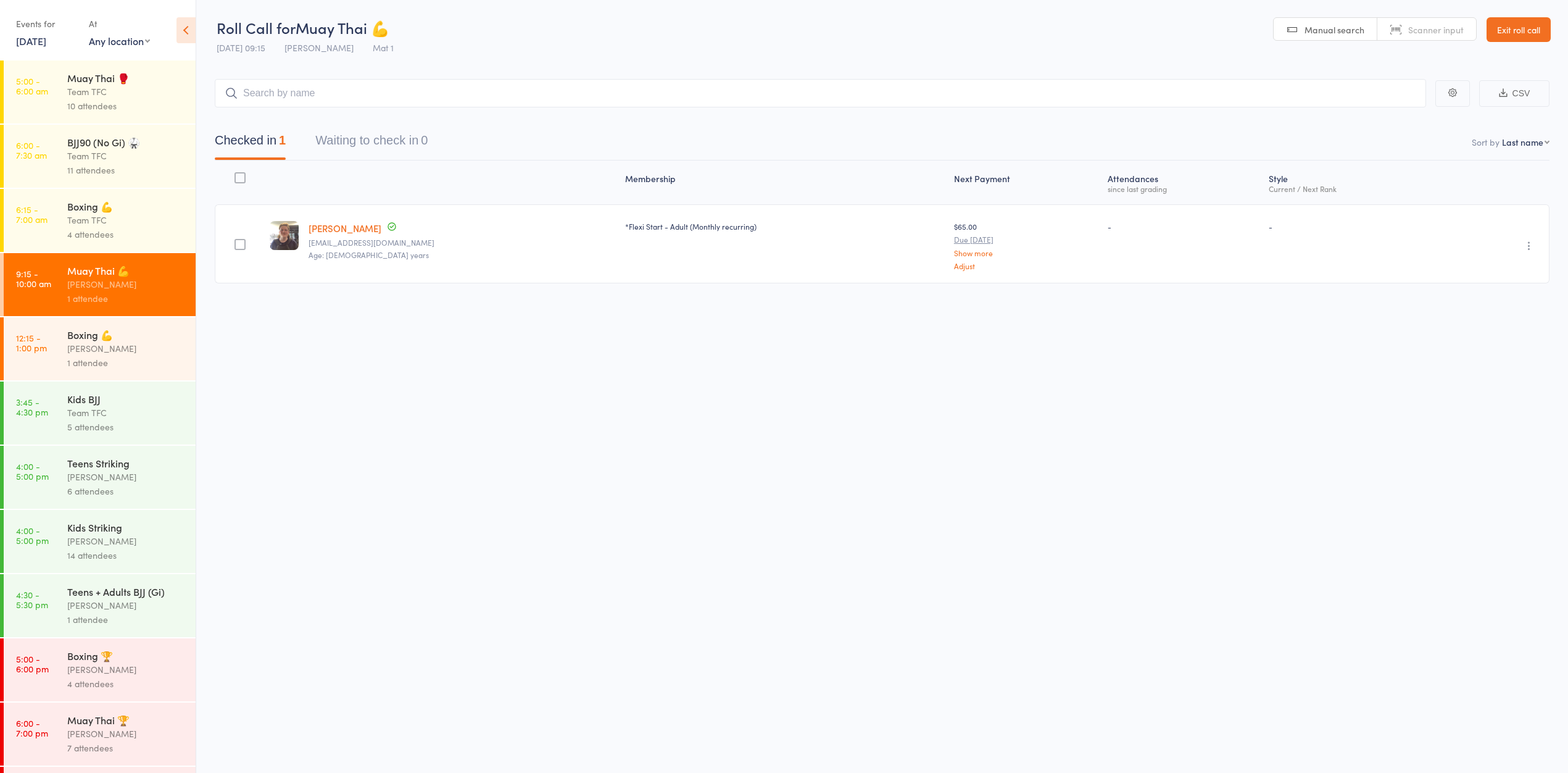
click at [1494, 34] on link "Exit roll call" at bounding box center [1518, 29] width 64 height 24
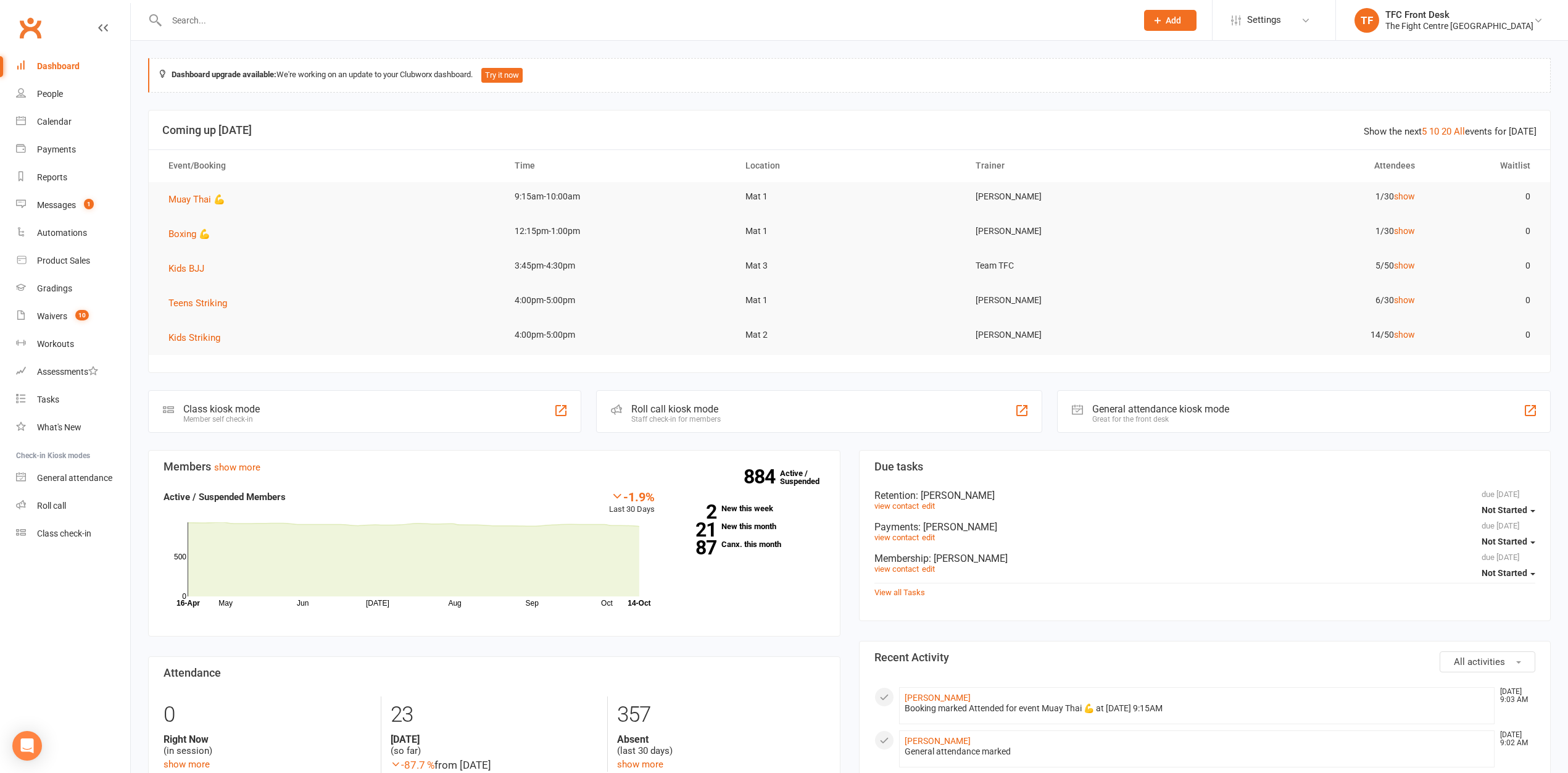
click at [250, 24] on input "text" at bounding box center [646, 20] width 965 height 17
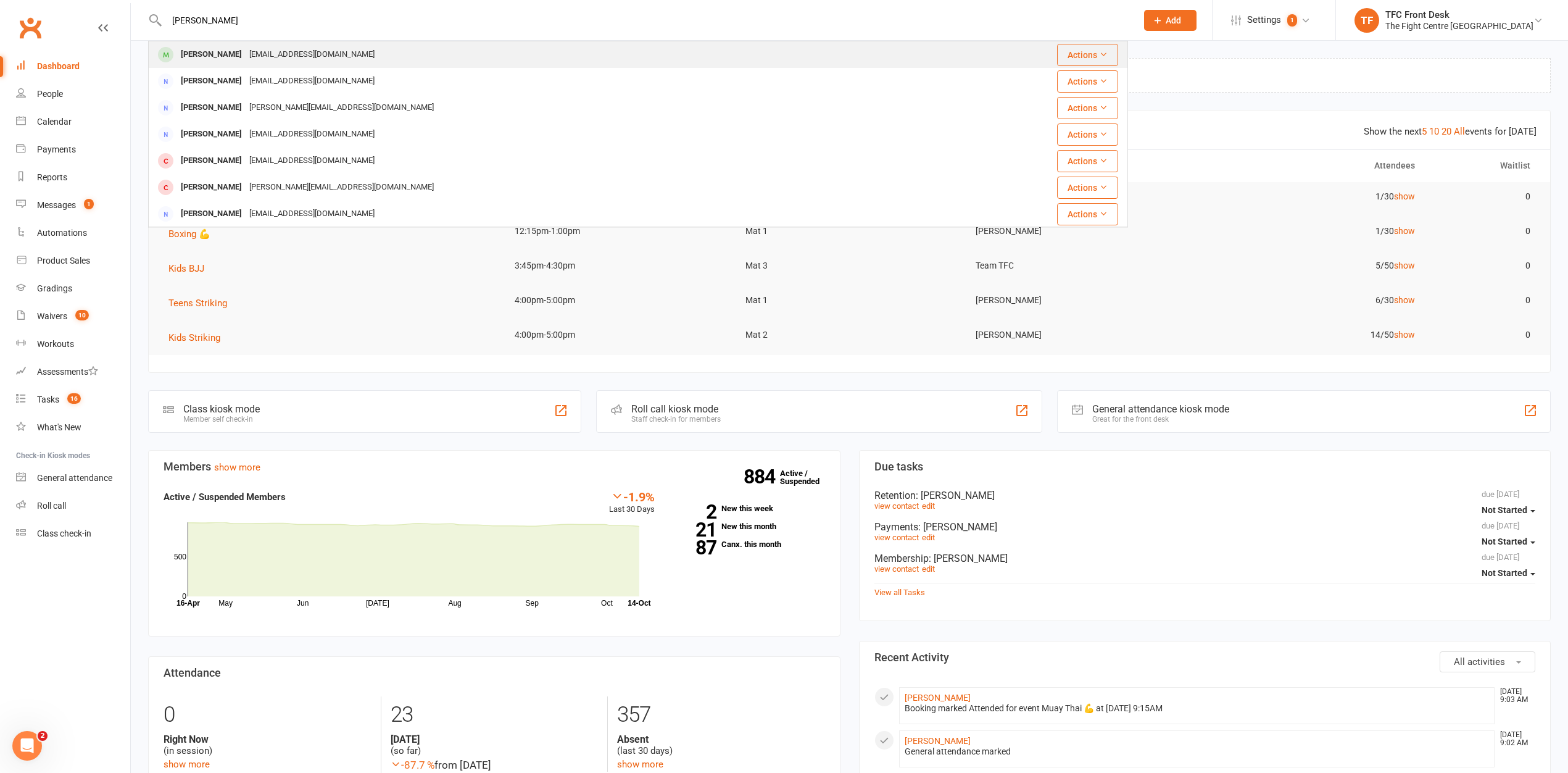
type input "[PERSON_NAME]"
click at [230, 58] on div "[PERSON_NAME]" at bounding box center [211, 55] width 69 height 18
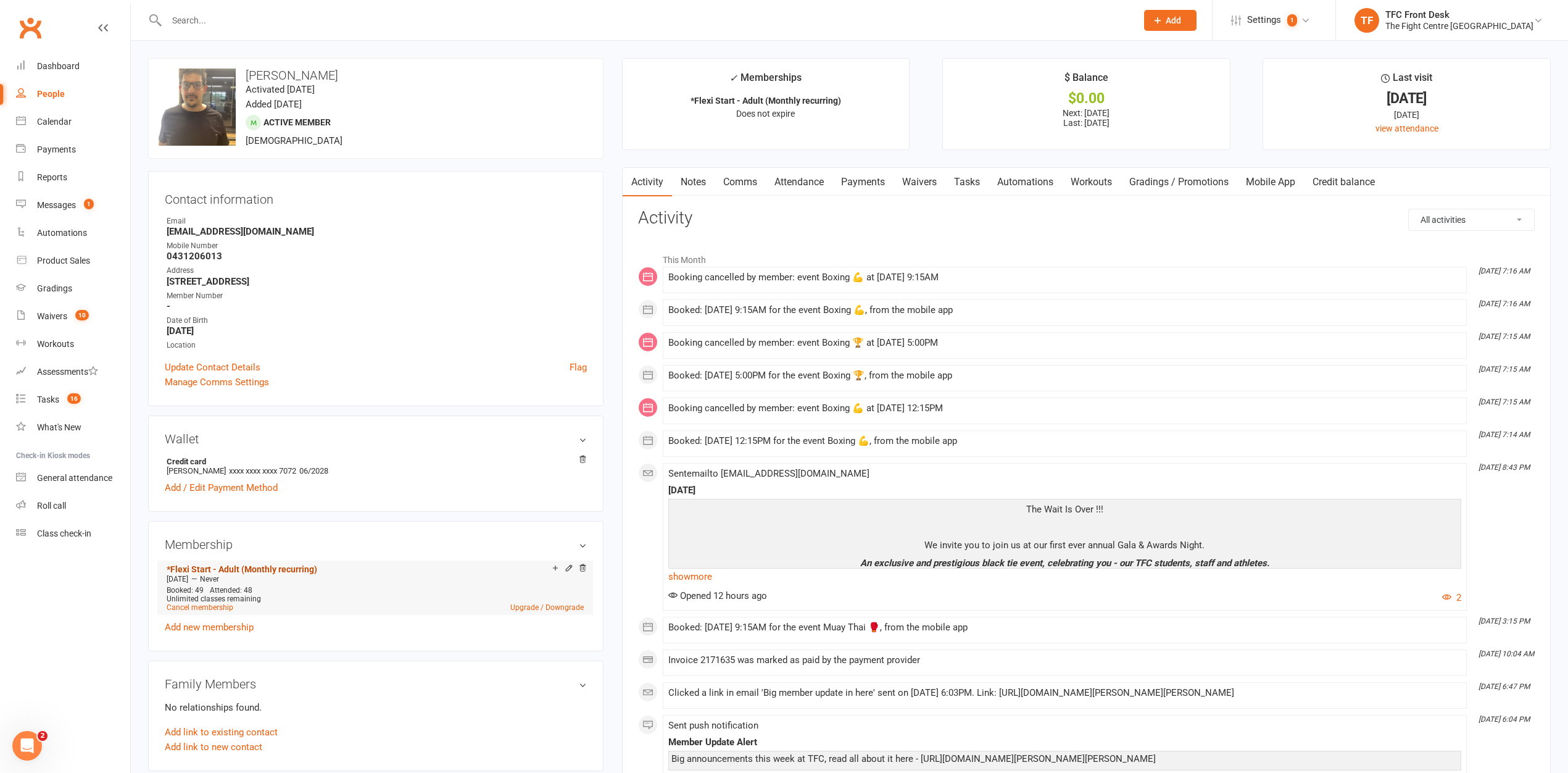
click at [298, 569] on link "*Flexi Start - Adult (Monthly recurring)" at bounding box center [241, 569] width 150 height 10
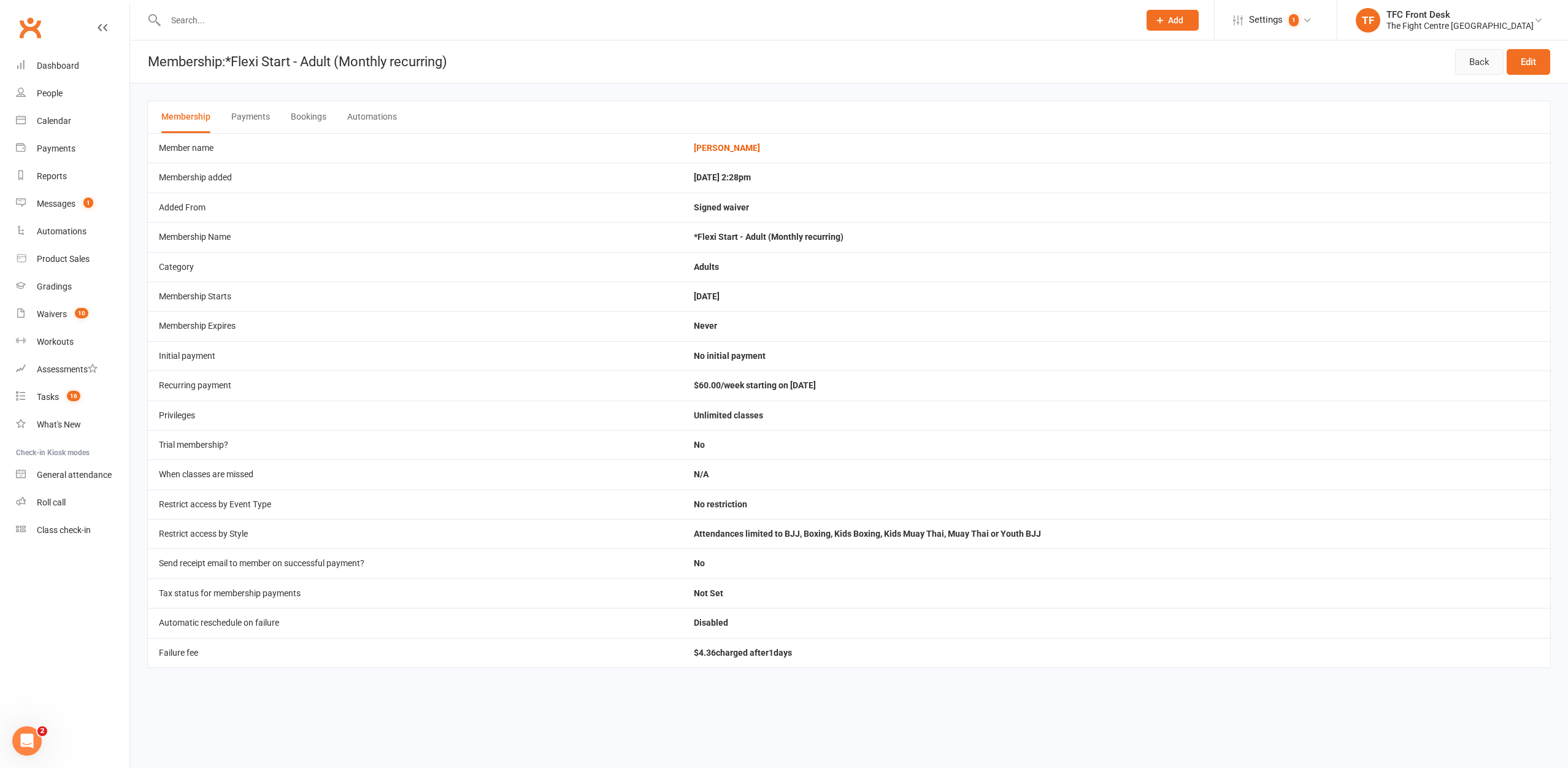
click at [1480, 64] on link "Back" at bounding box center [1479, 62] width 49 height 26
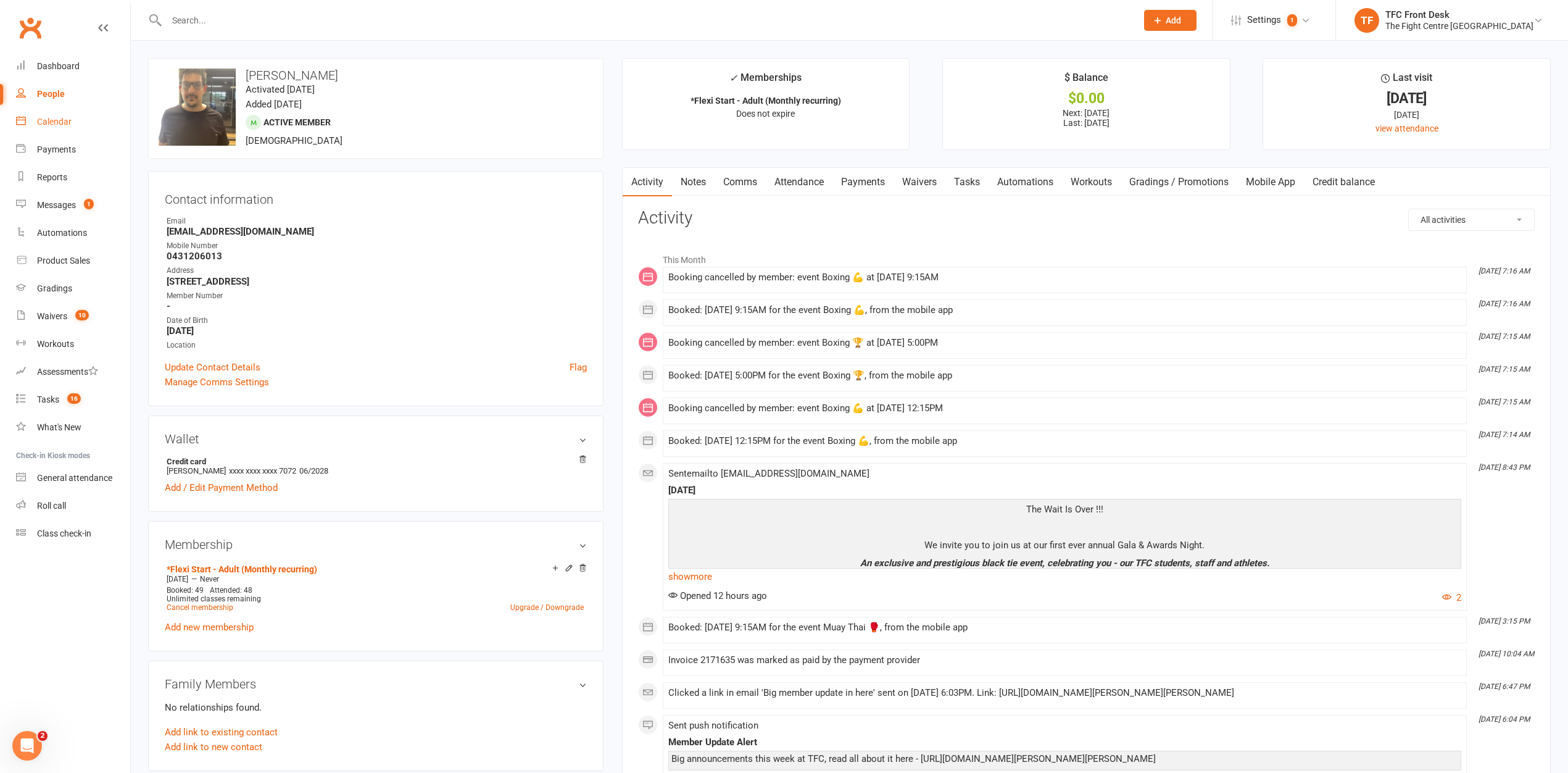
click at [58, 128] on link "Calendar" at bounding box center [73, 122] width 114 height 28
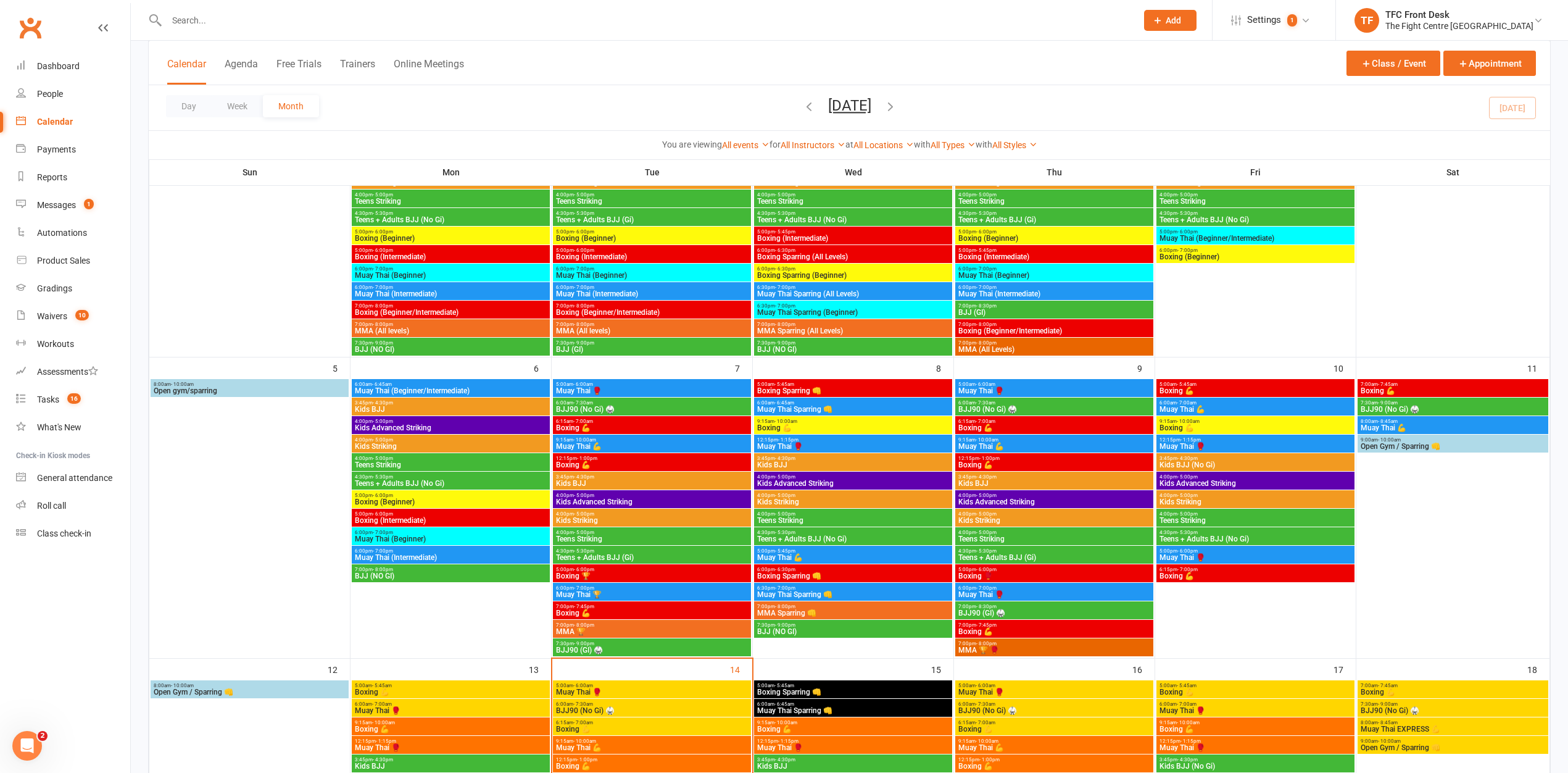
scroll to position [452, 0]
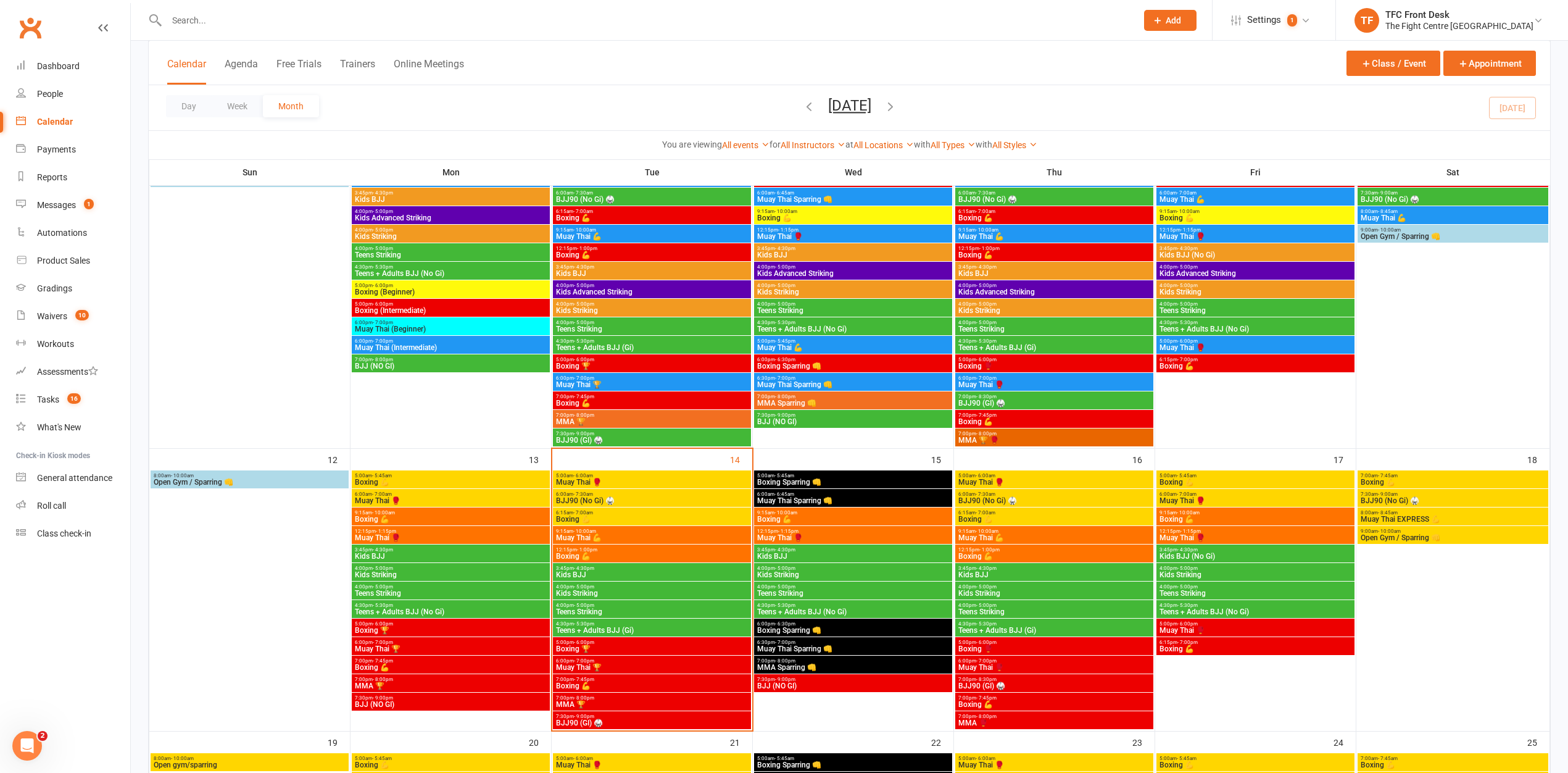
click at [614, 532] on span "9:15am - 10:00am" at bounding box center [651, 532] width 193 height 6
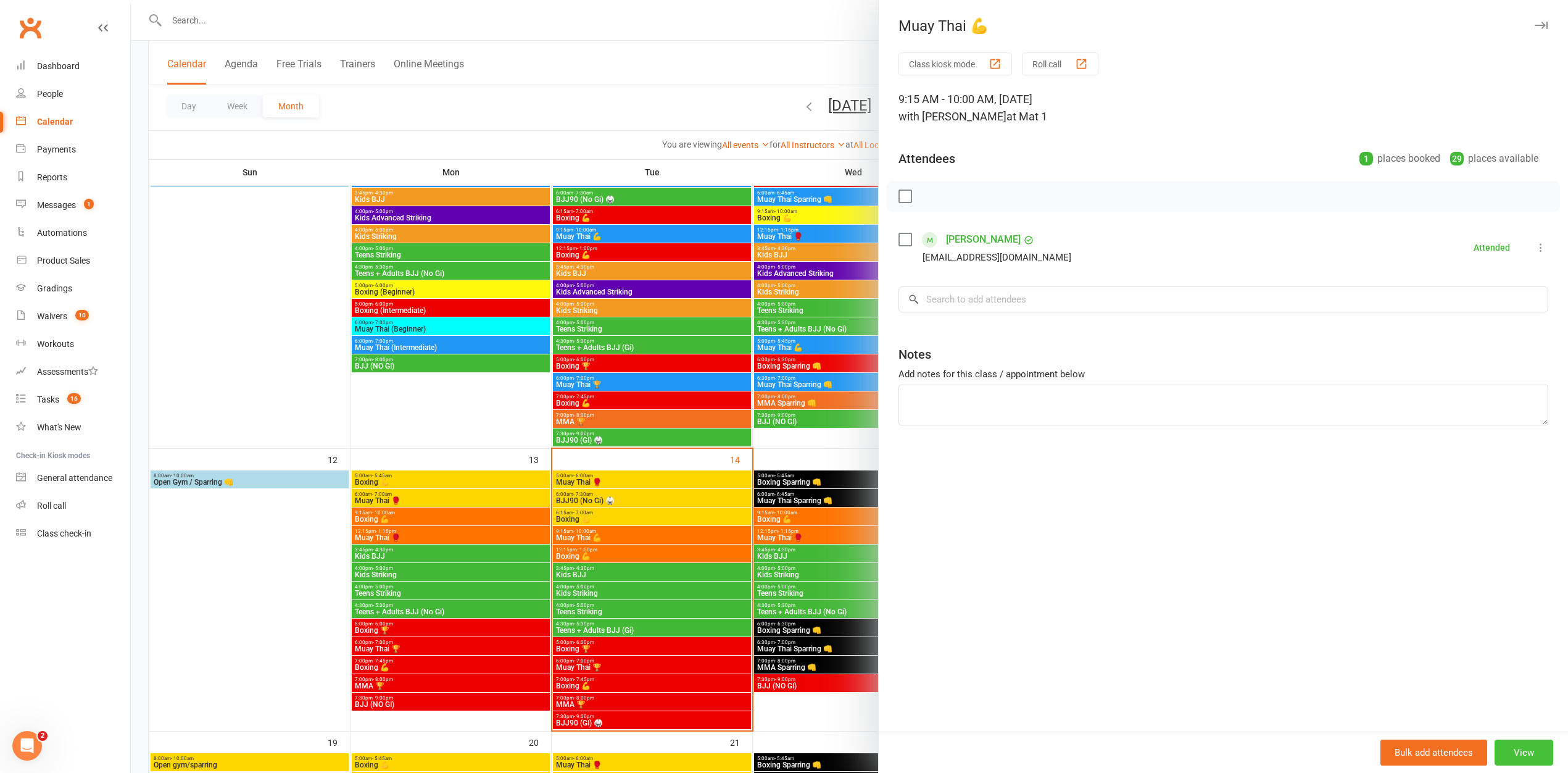
click at [1504, 758] on button "View" at bounding box center [1524, 752] width 58 height 26
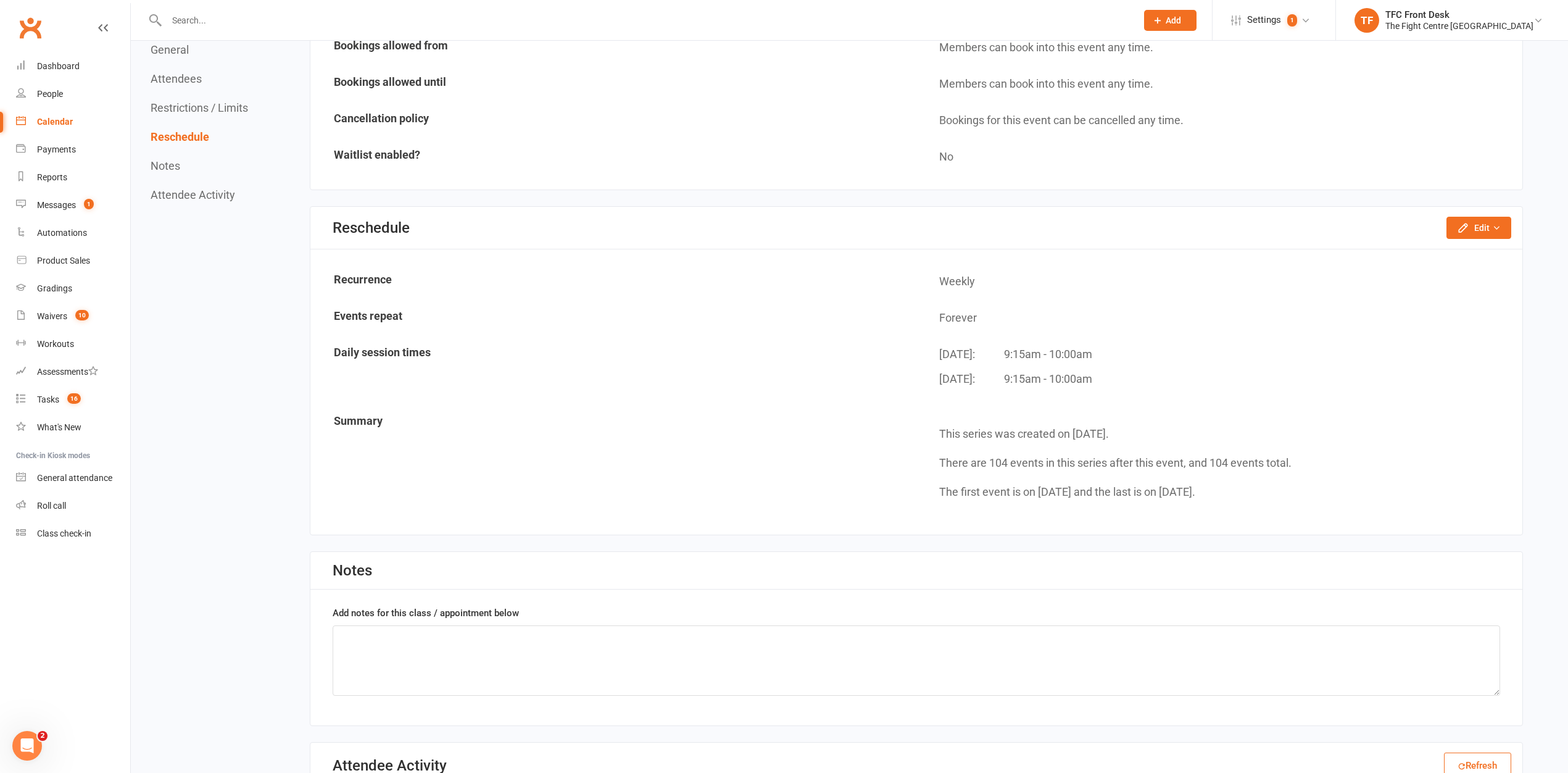
scroll to position [76, 0]
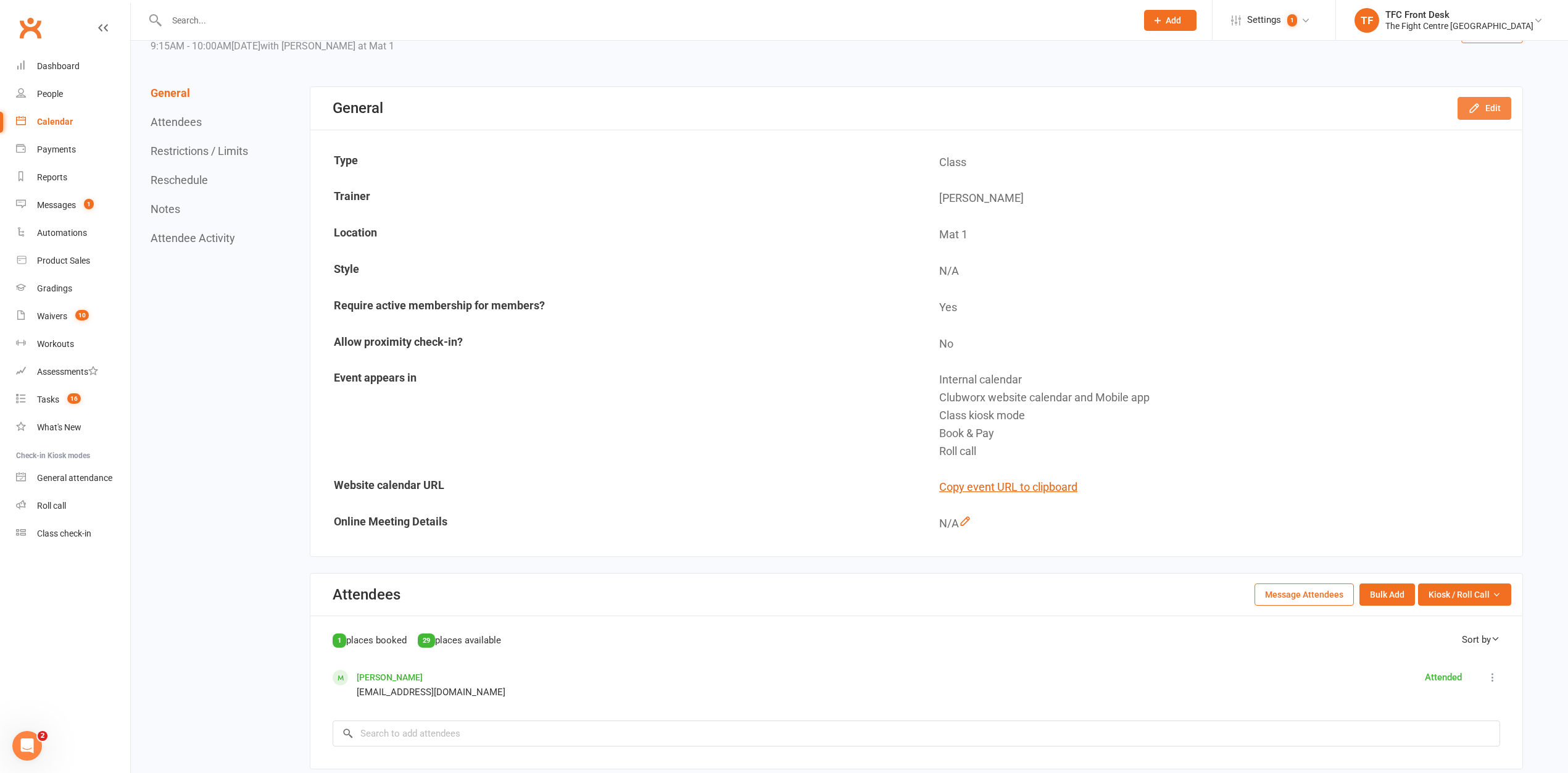
click at [1490, 115] on button "Edit" at bounding box center [1484, 108] width 54 height 22
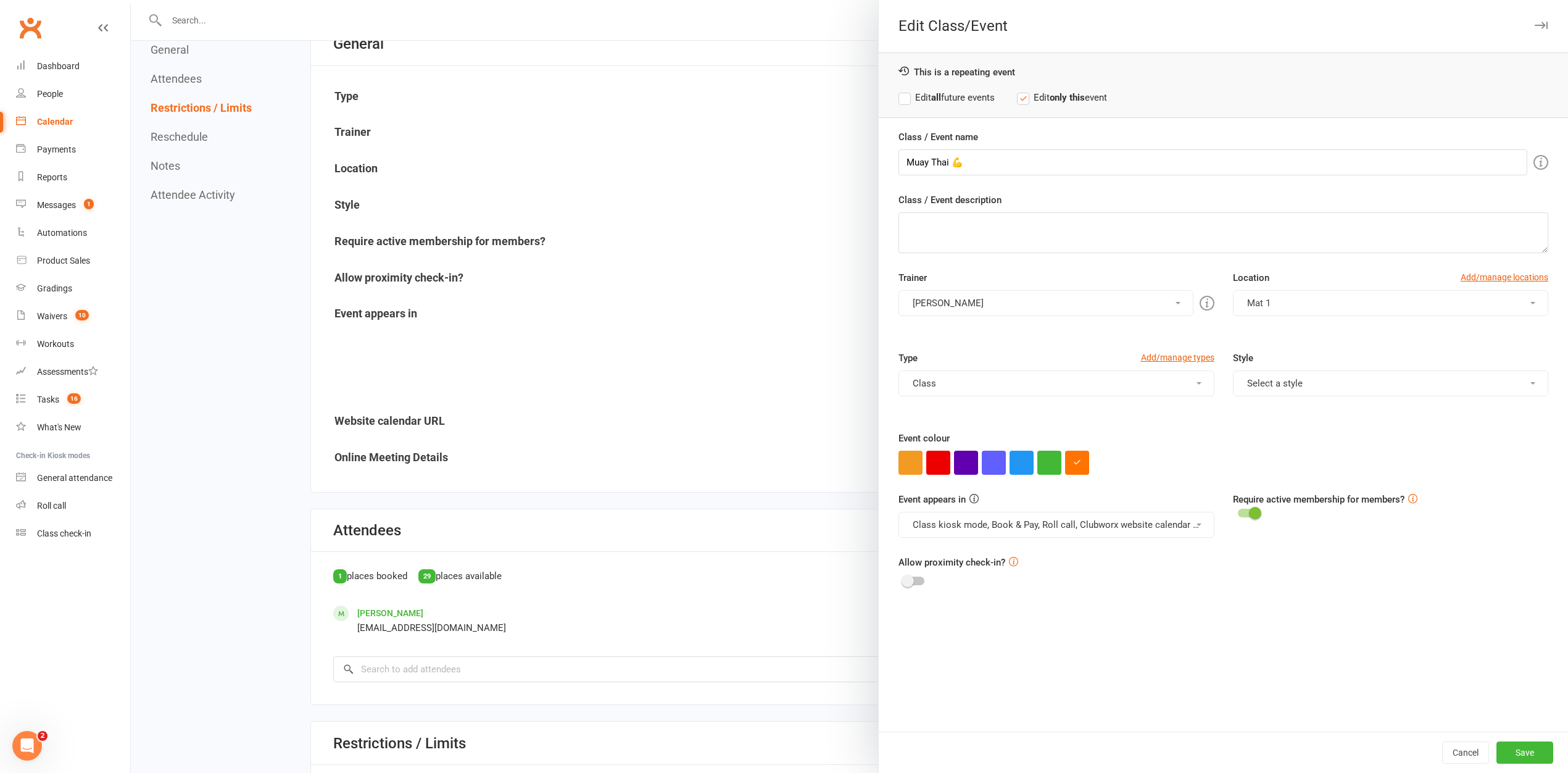
scroll to position [22, 0]
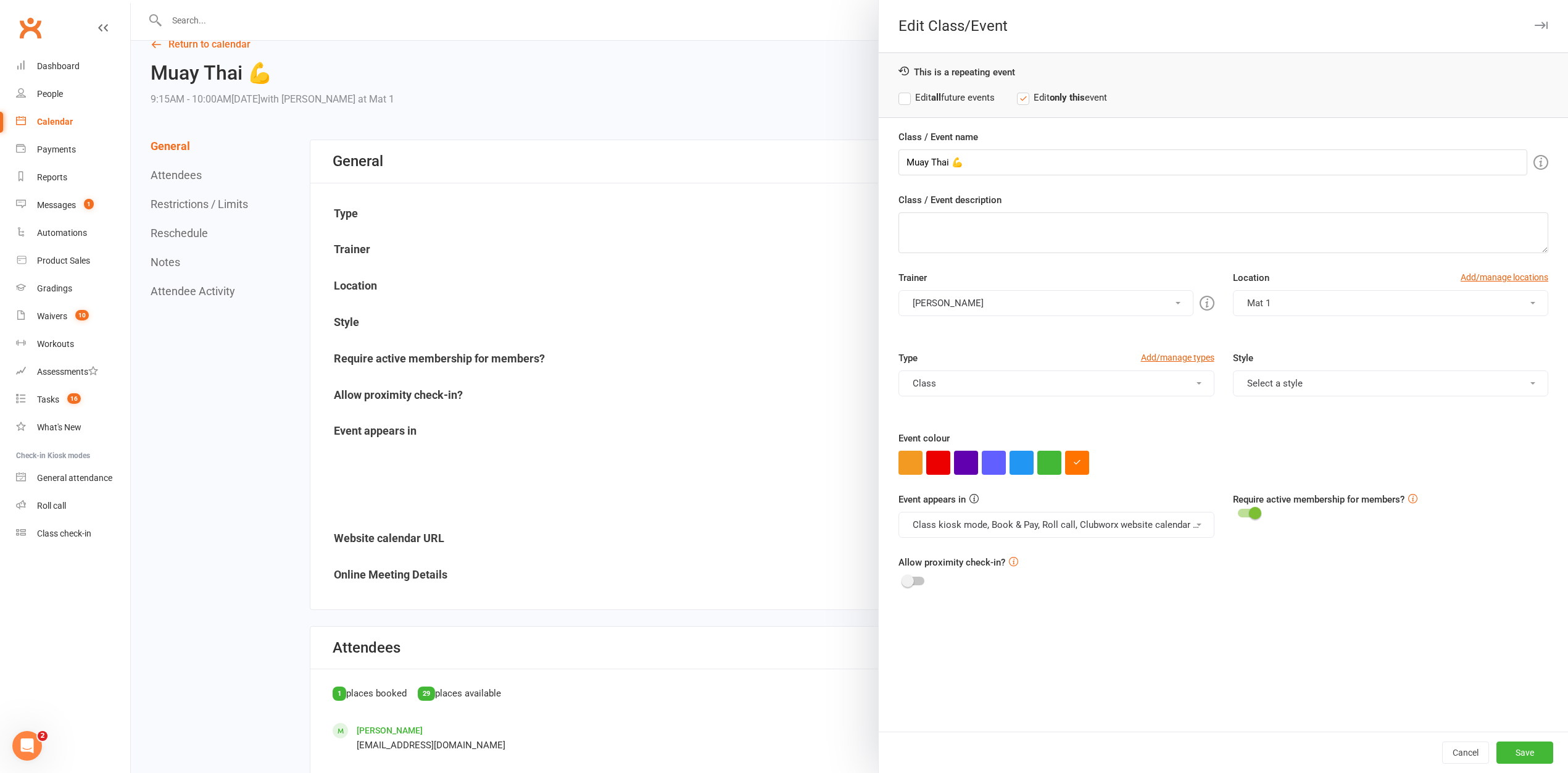
click at [1266, 378] on button "Select a style" at bounding box center [1391, 383] width 315 height 26
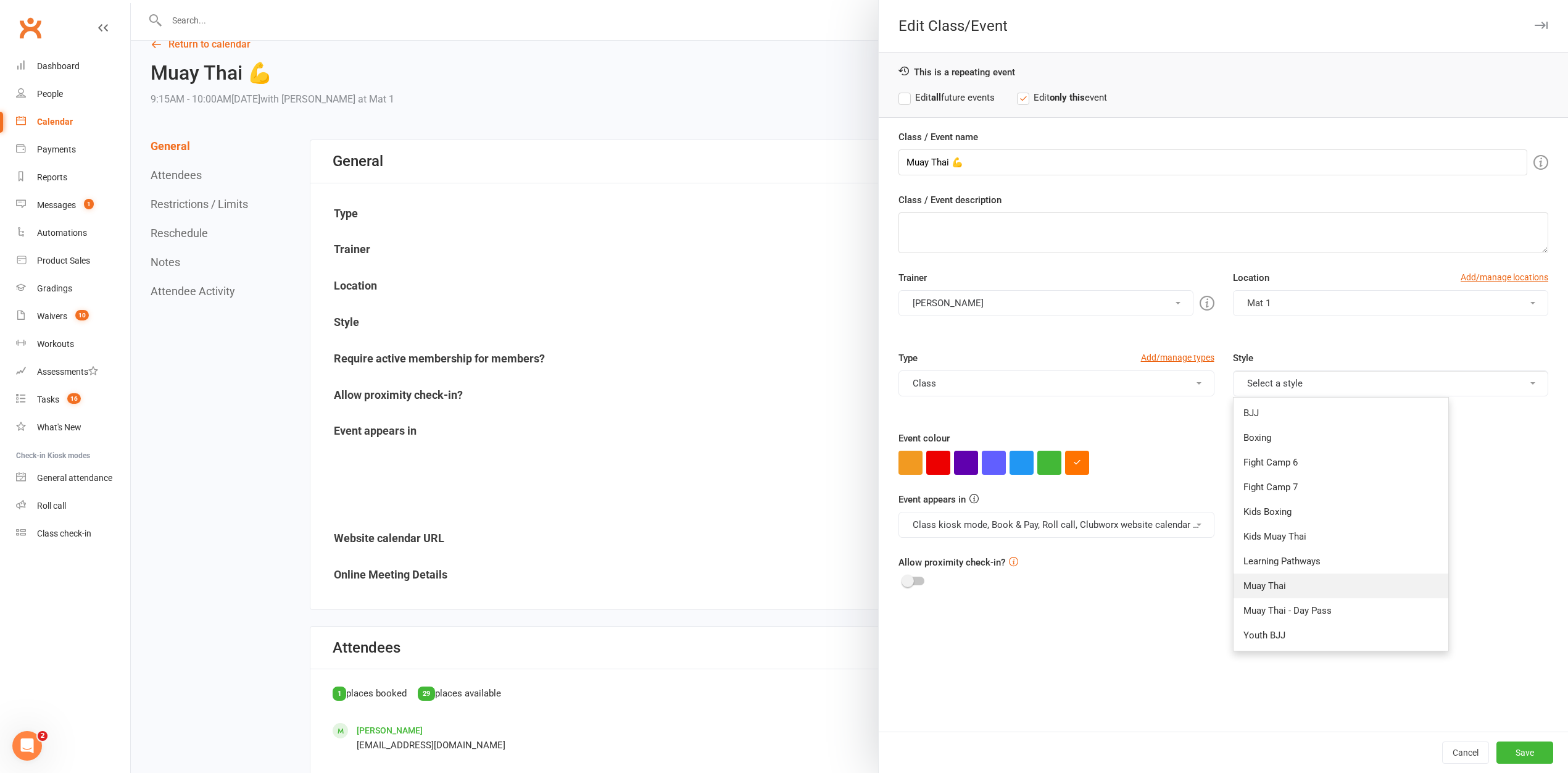
click at [1284, 578] on link "Muay Thai" at bounding box center [1341, 585] width 215 height 24
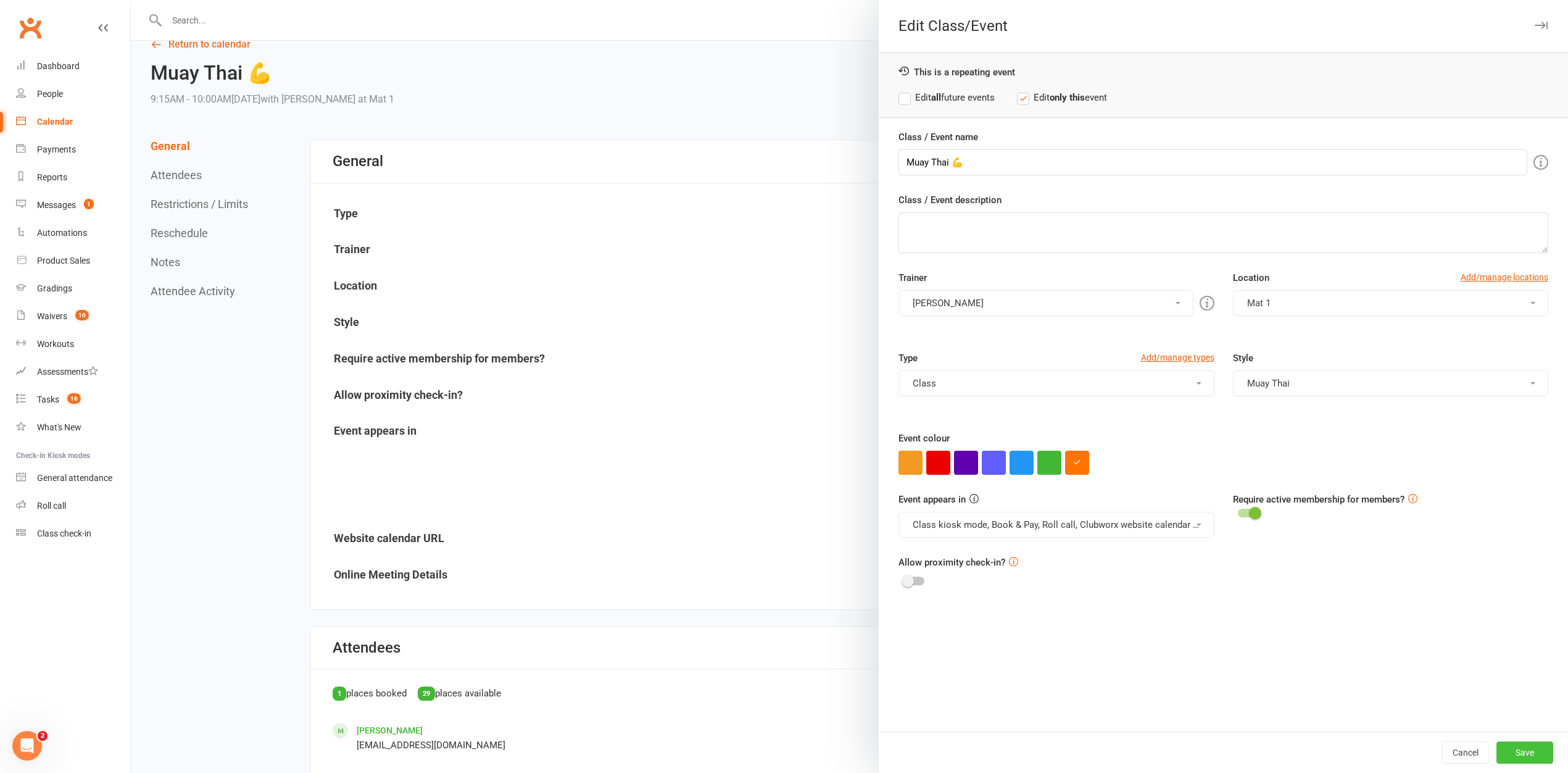
click at [1503, 757] on button "Save" at bounding box center [1525, 752] width 57 height 22
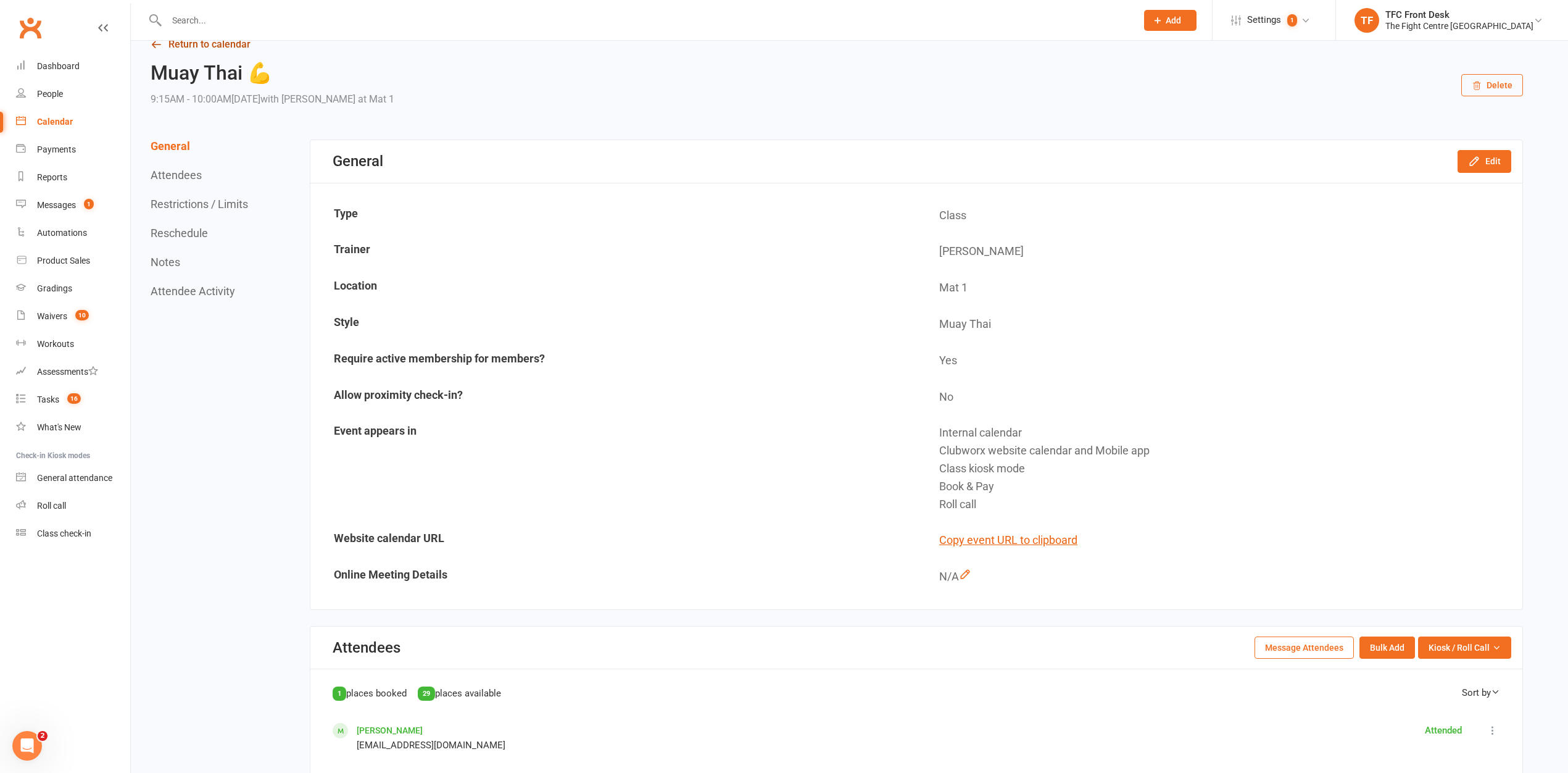
click at [177, 50] on link "Return to calendar" at bounding box center [837, 44] width 1373 height 17
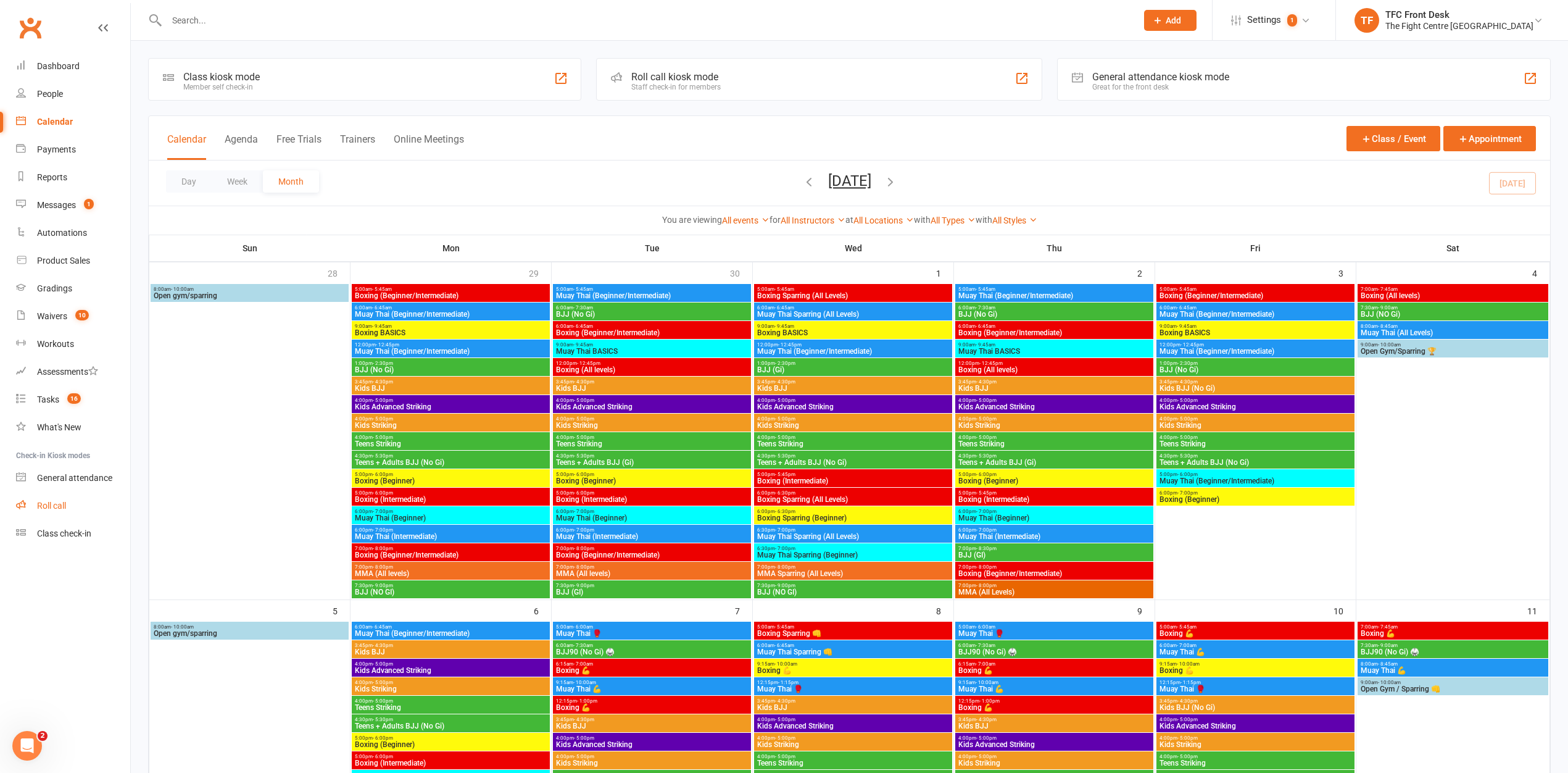
click at [46, 501] on div "Roll call" at bounding box center [51, 505] width 29 height 10
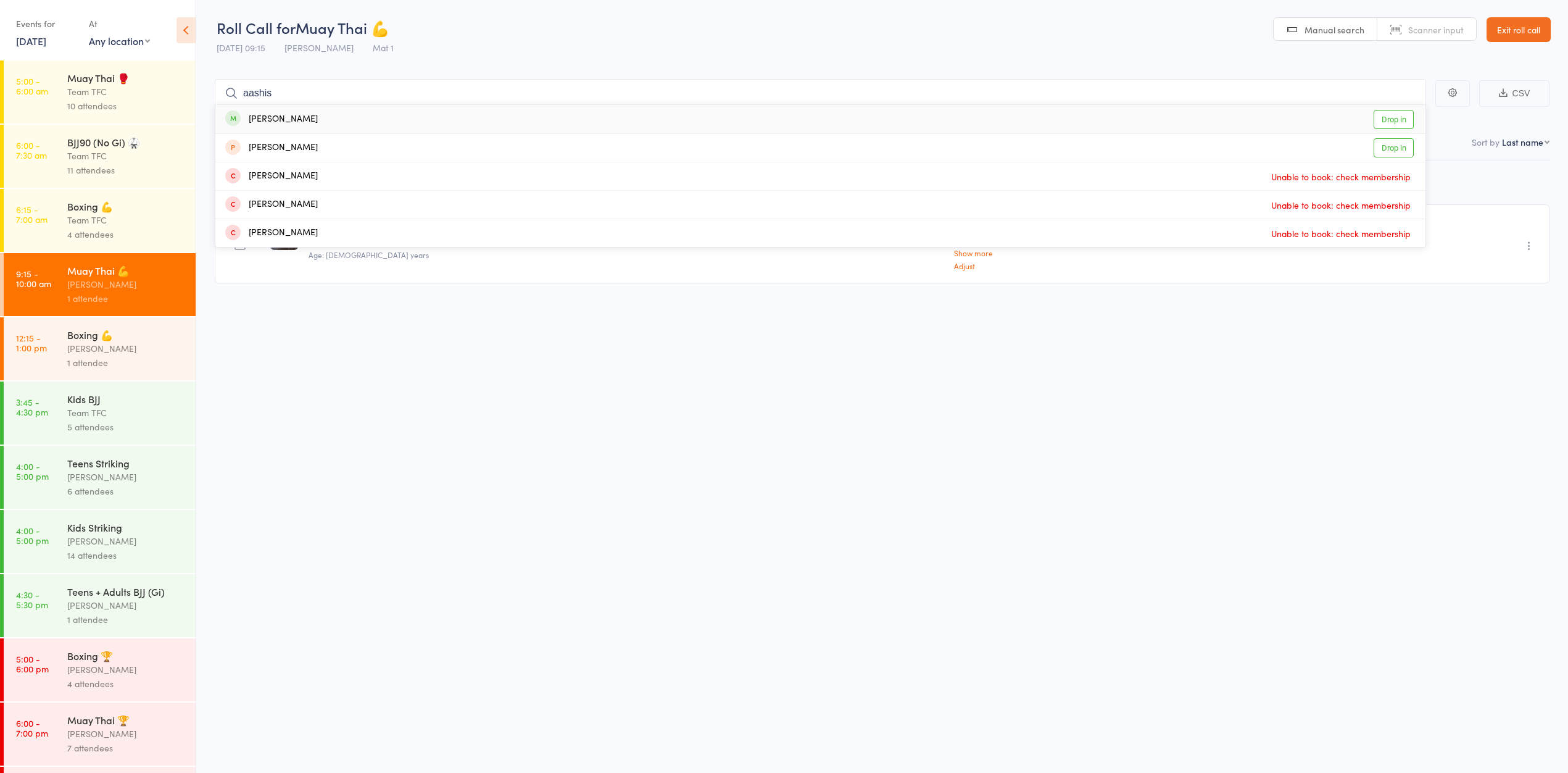
type input "aashis"
click at [382, 120] on div "[PERSON_NAME] Drop in" at bounding box center [820, 119] width 1210 height 28
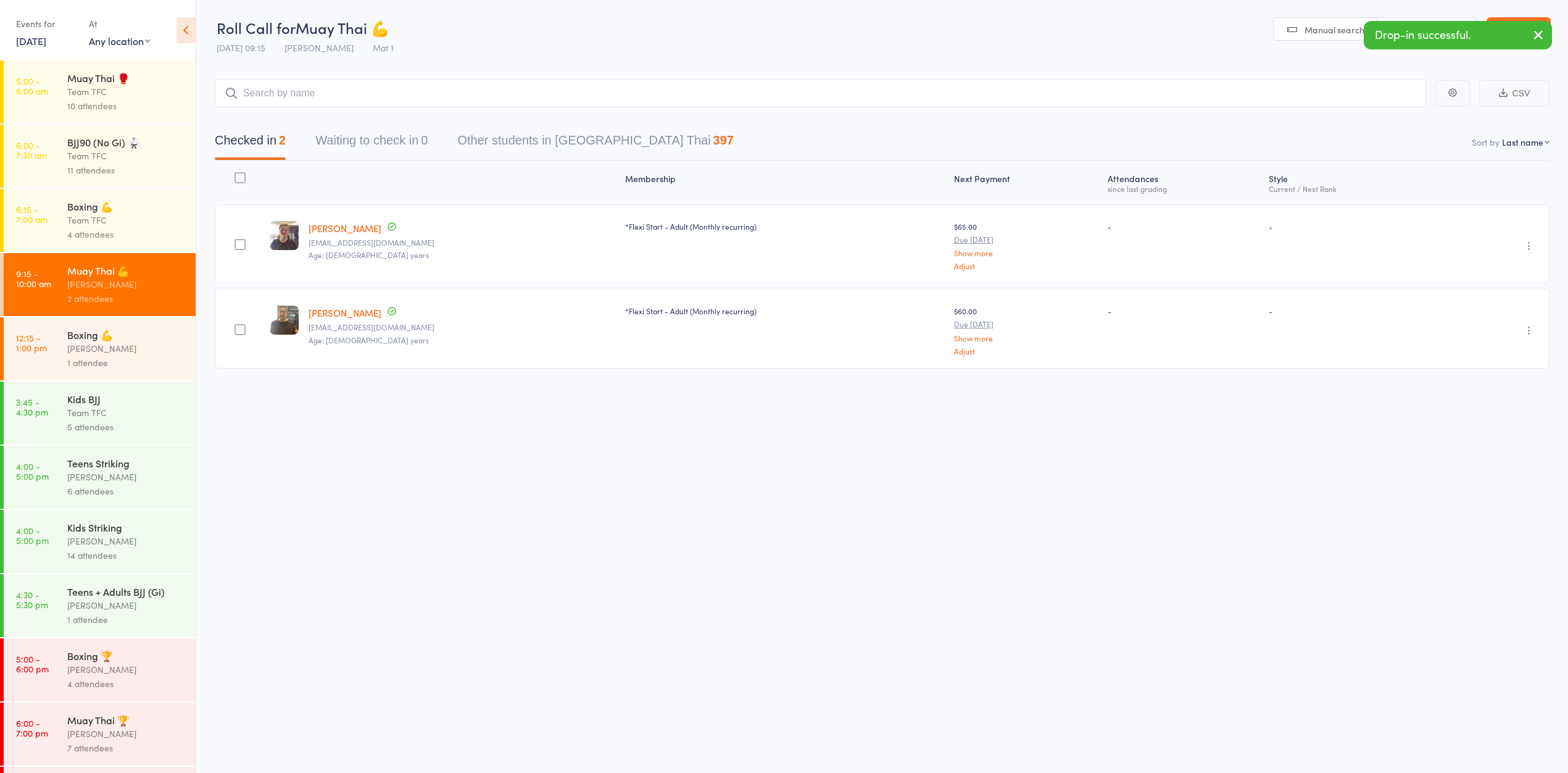
click at [1527, 332] on icon "button" at bounding box center [1529, 330] width 13 height 13
click at [1504, 359] on li "Undo check-in" at bounding box center [1485, 355] width 102 height 16
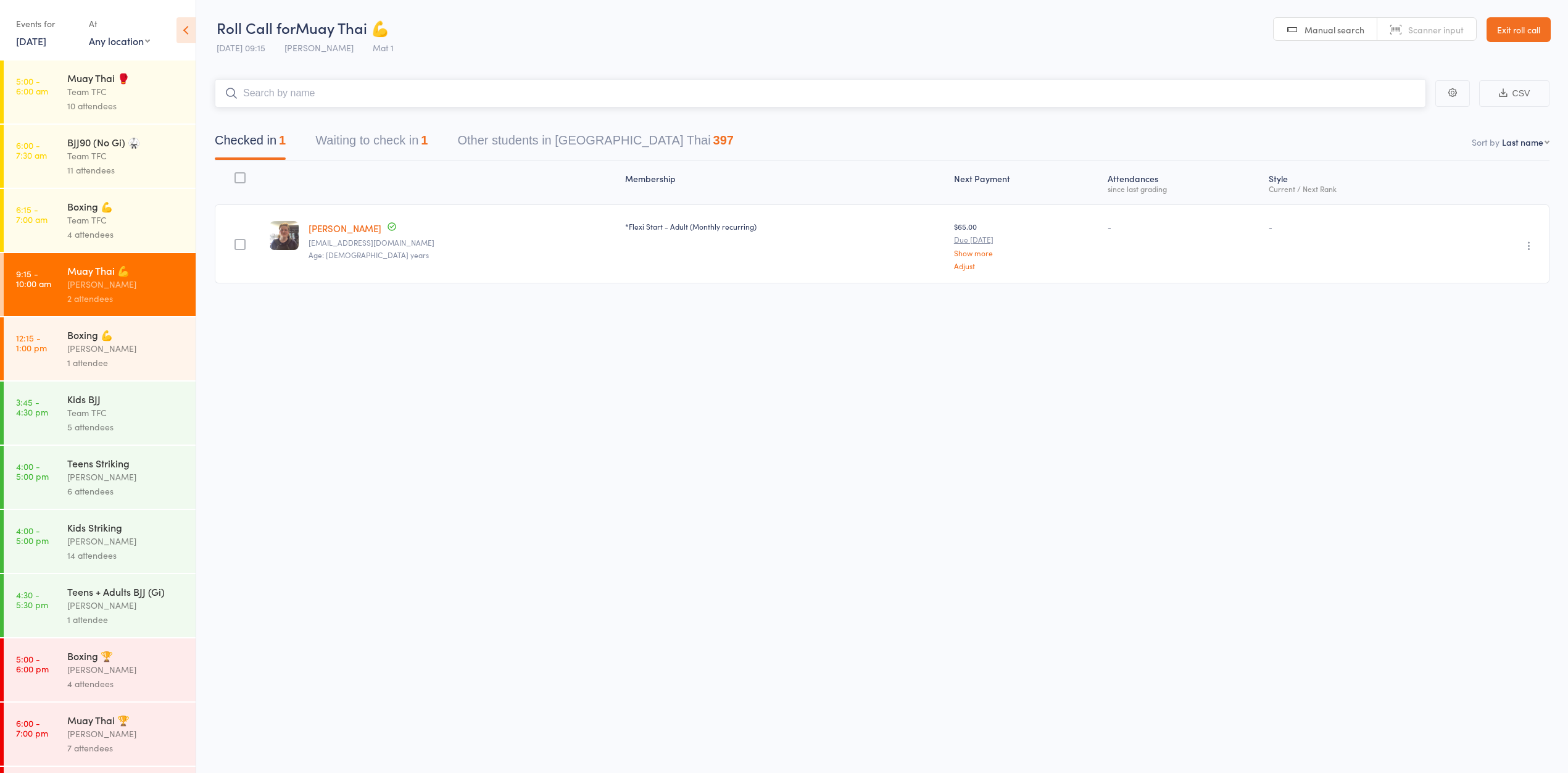
click at [314, 87] on input "search" at bounding box center [820, 93] width 1211 height 28
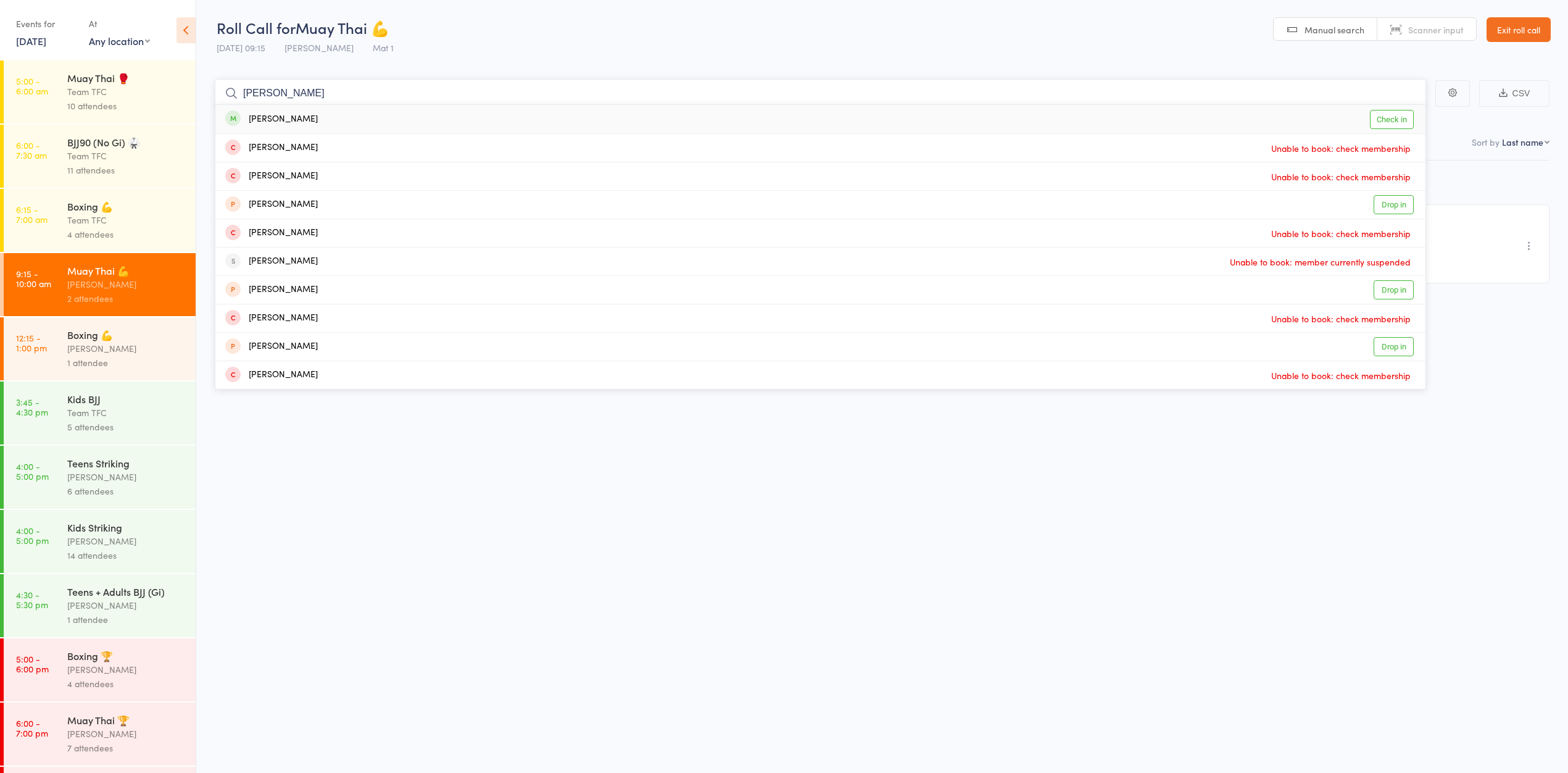
type input "[PERSON_NAME]"
click at [348, 117] on div "[PERSON_NAME] Check in" at bounding box center [820, 119] width 1210 height 28
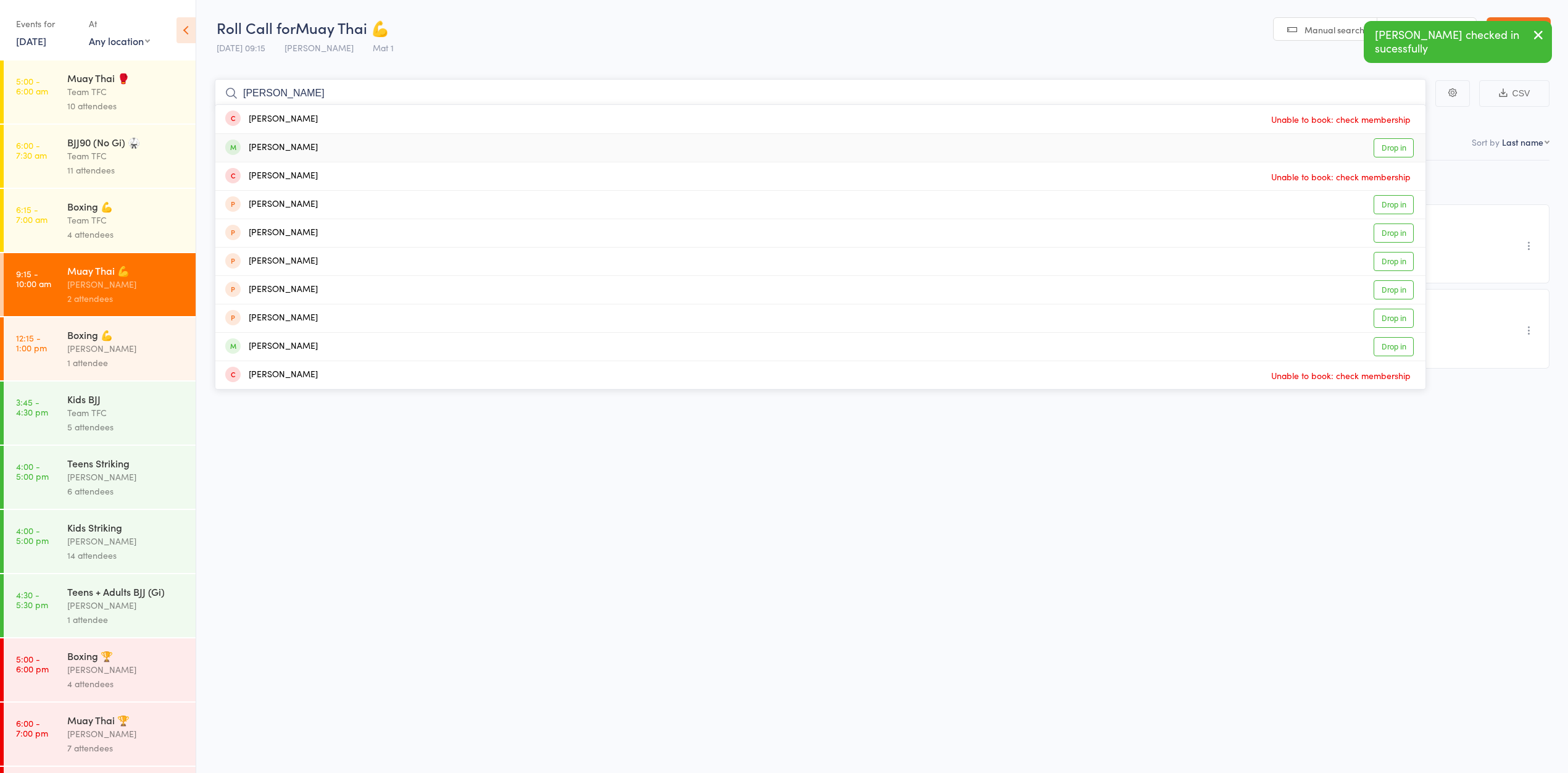
type input "[PERSON_NAME]"
click at [338, 145] on div "[PERSON_NAME] Drop in" at bounding box center [820, 148] width 1210 height 28
